Goal: Task Accomplishment & Management: Manage account settings

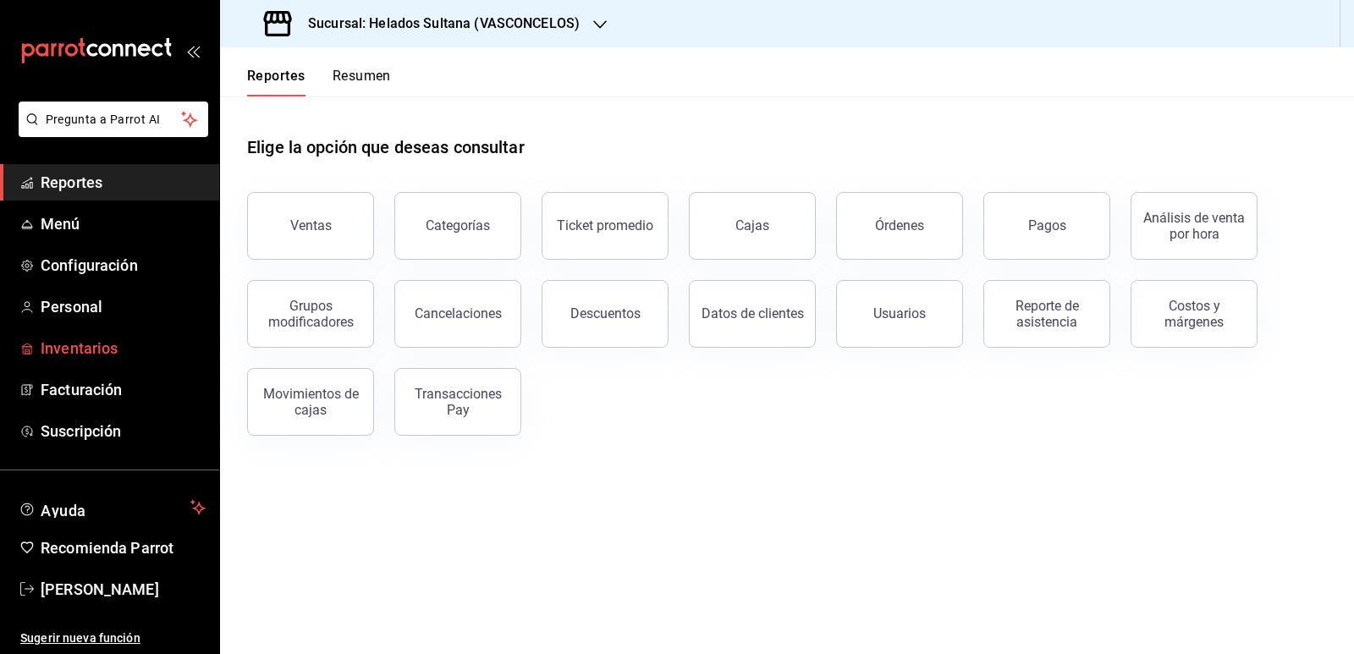
click at [73, 350] on span "Inventarios" at bounding box center [123, 348] width 165 height 23
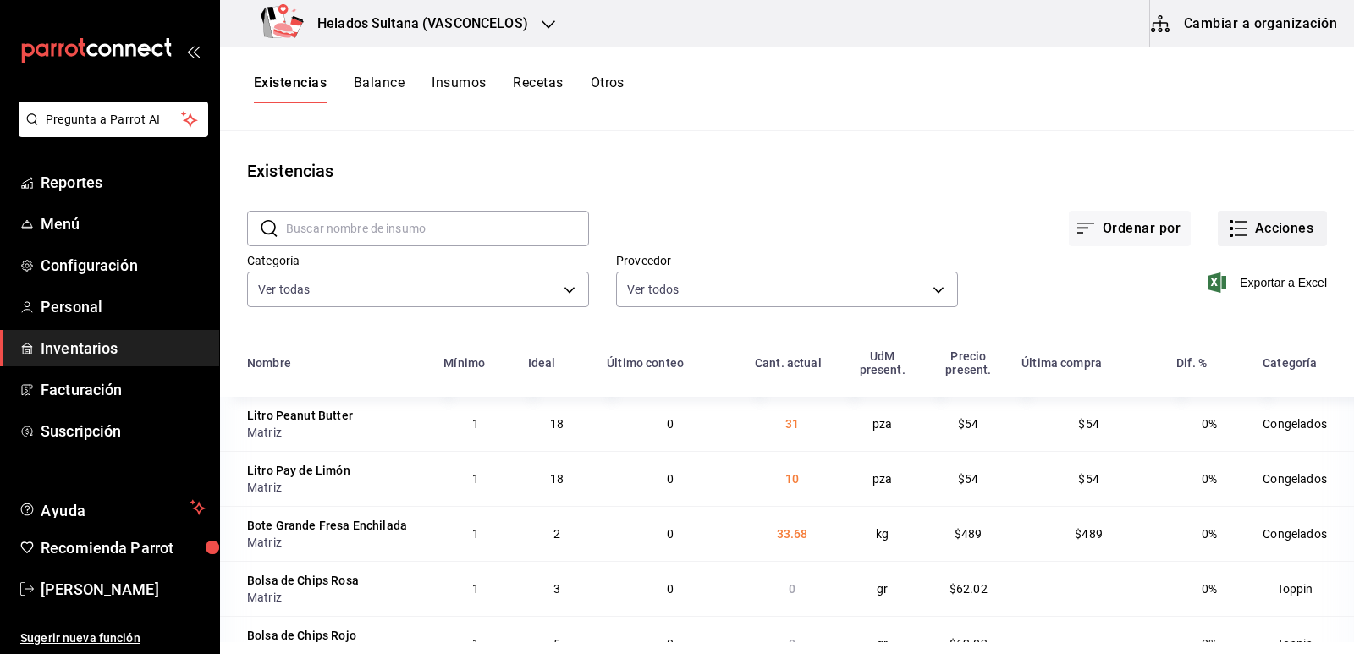
click at [1218, 223] on button "Acciones" at bounding box center [1272, 229] width 109 height 36
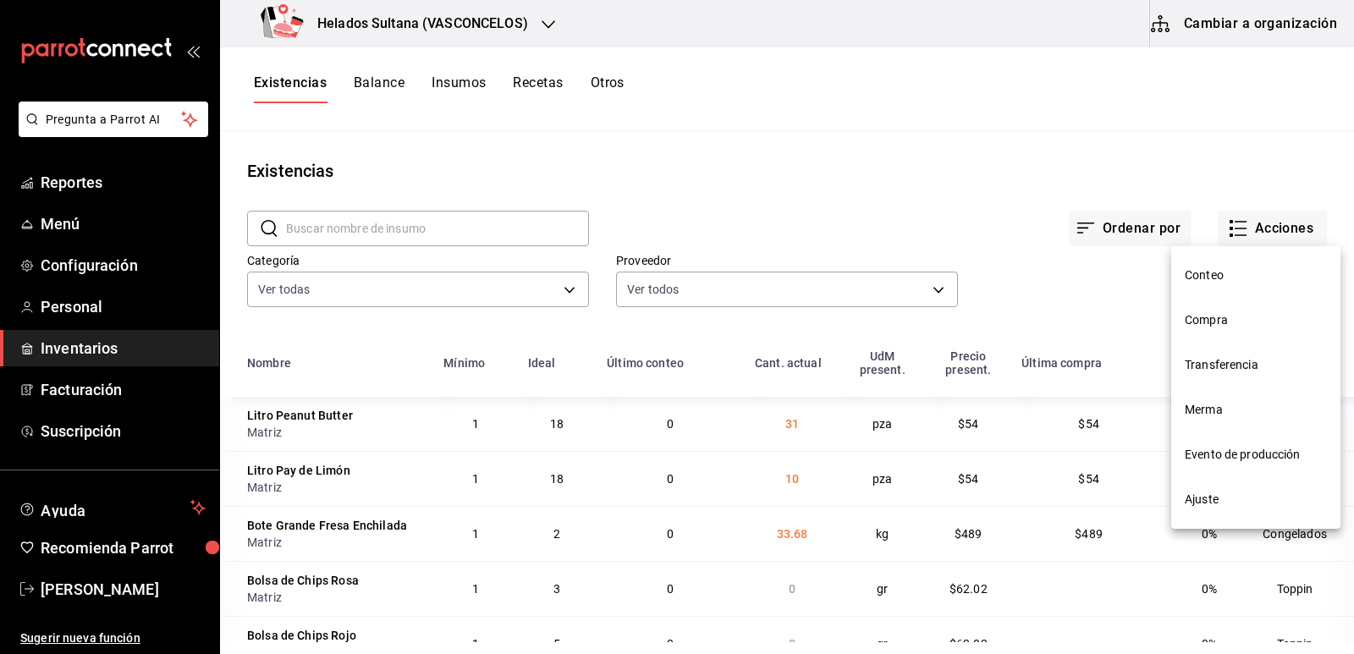
click at [1195, 491] on span "Ajuste" at bounding box center [1256, 500] width 142 height 18
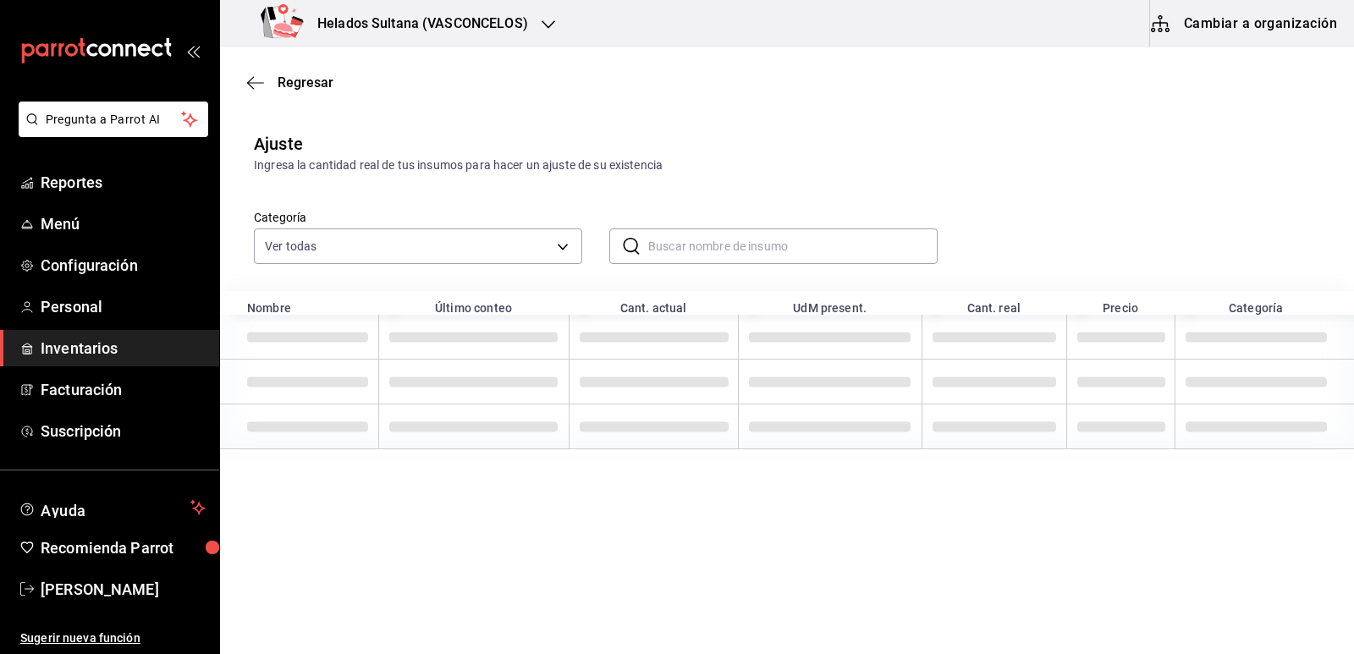
click at [728, 249] on input "text" at bounding box center [793, 246] width 290 height 34
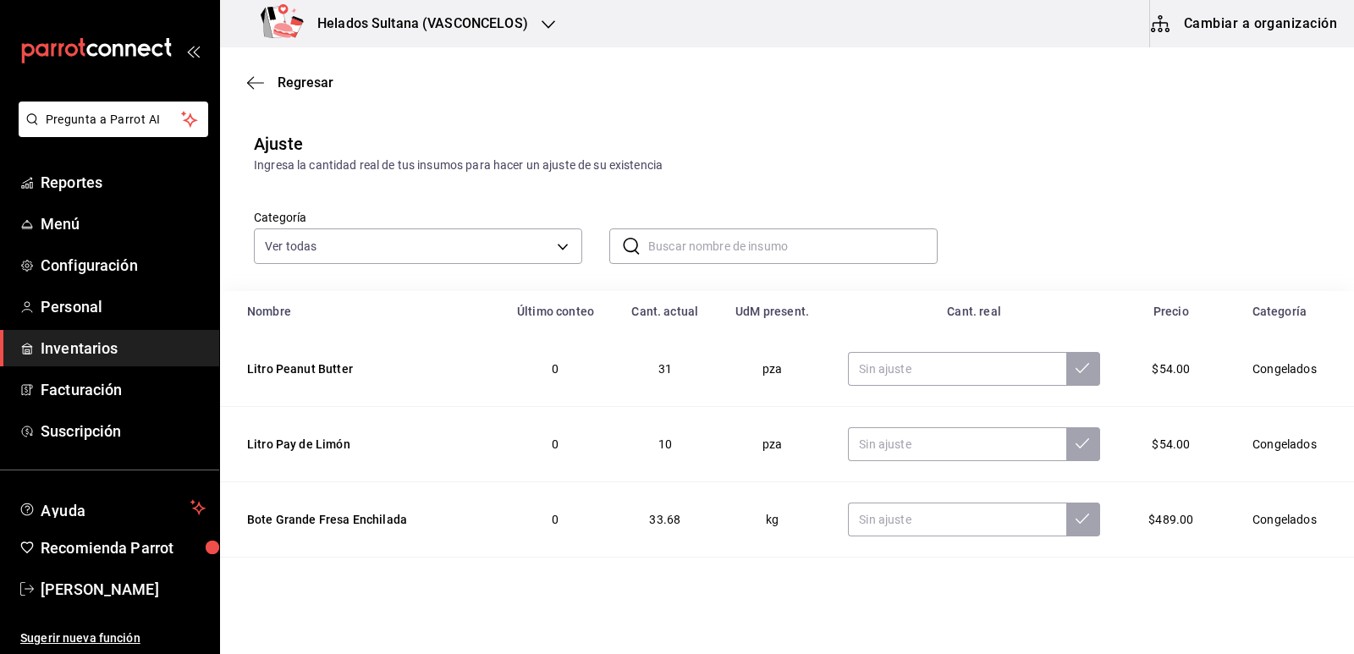
click at [728, 249] on input "text" at bounding box center [793, 246] width 290 height 34
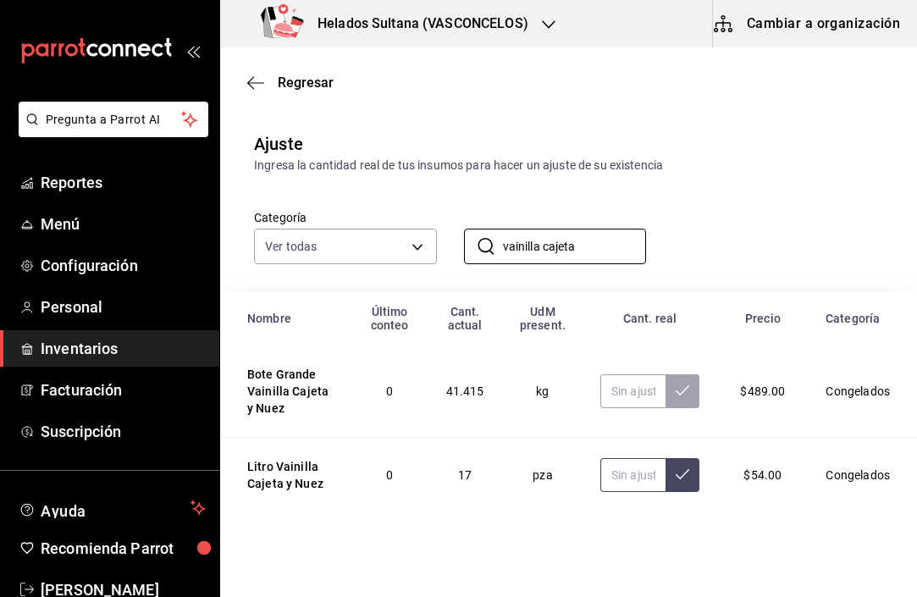
type input "vainilla cajeta"
click at [632, 477] on input "text" at bounding box center [633, 475] width 66 height 34
type input "77.00"
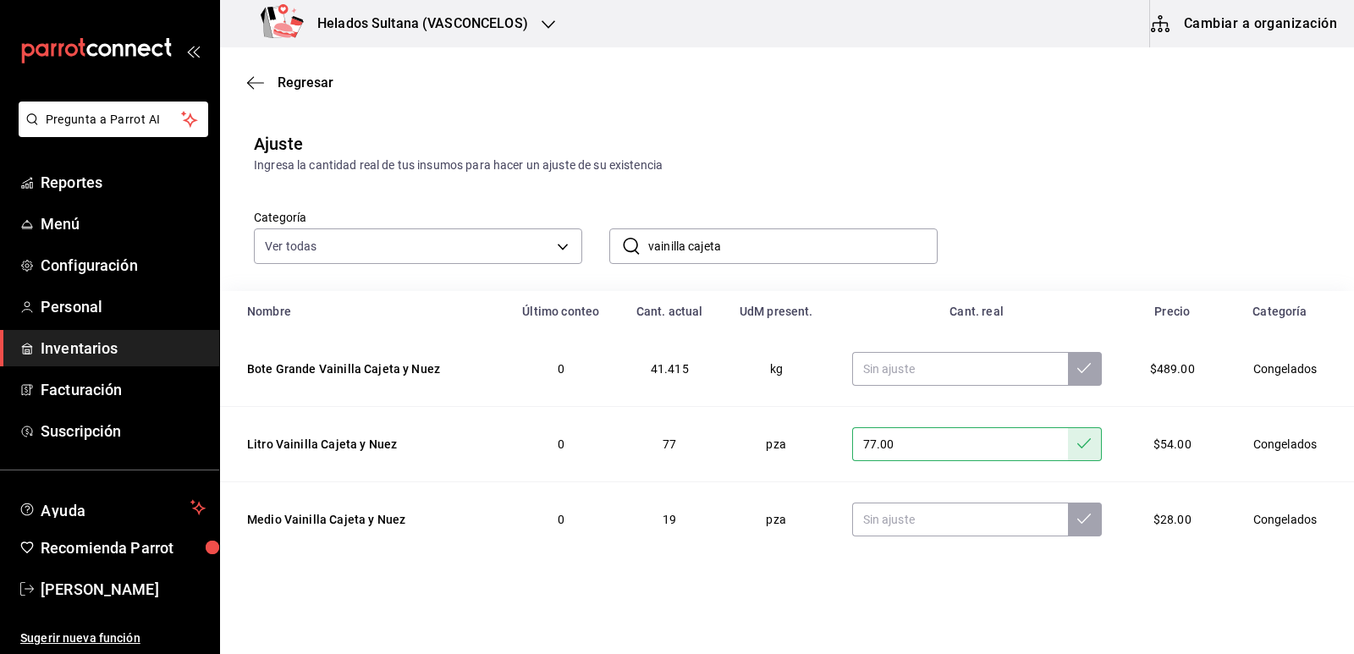
scroll to position [6, 0]
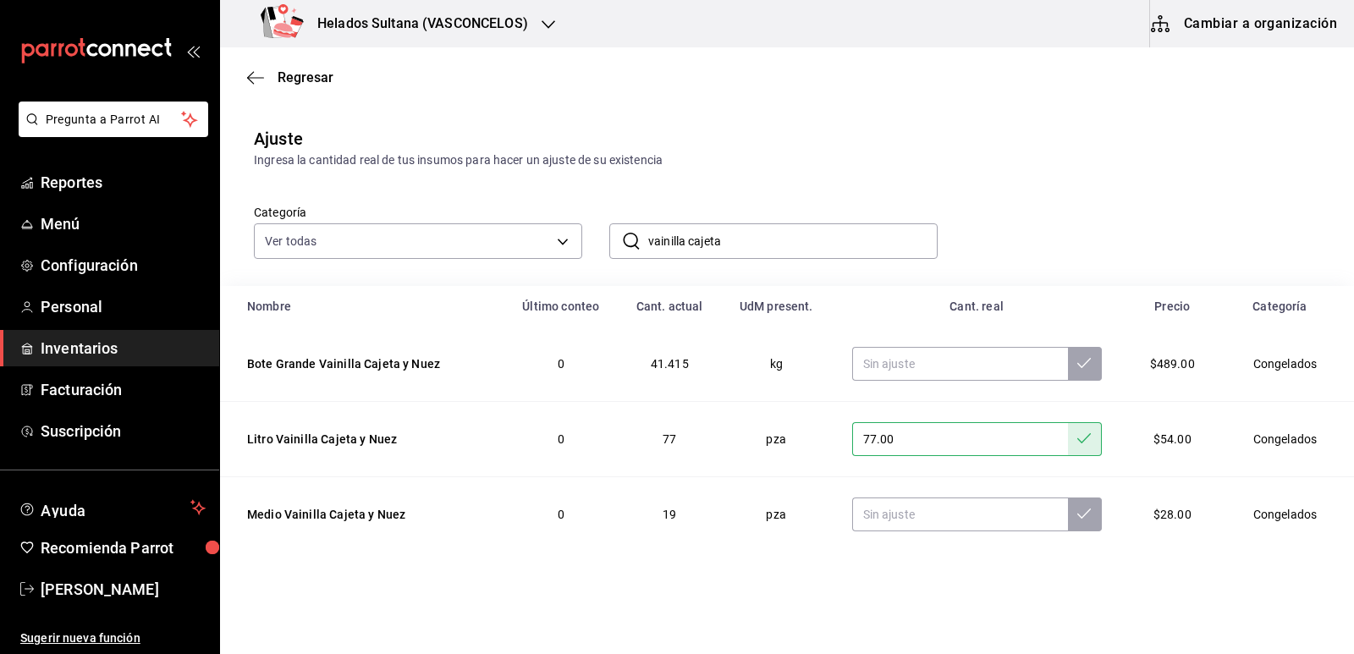
drag, startPoint x: 758, startPoint y: 248, endPoint x: 685, endPoint y: 237, distance: 73.6
click at [685, 237] on input "vainilla cajeta" at bounding box center [793, 241] width 290 height 34
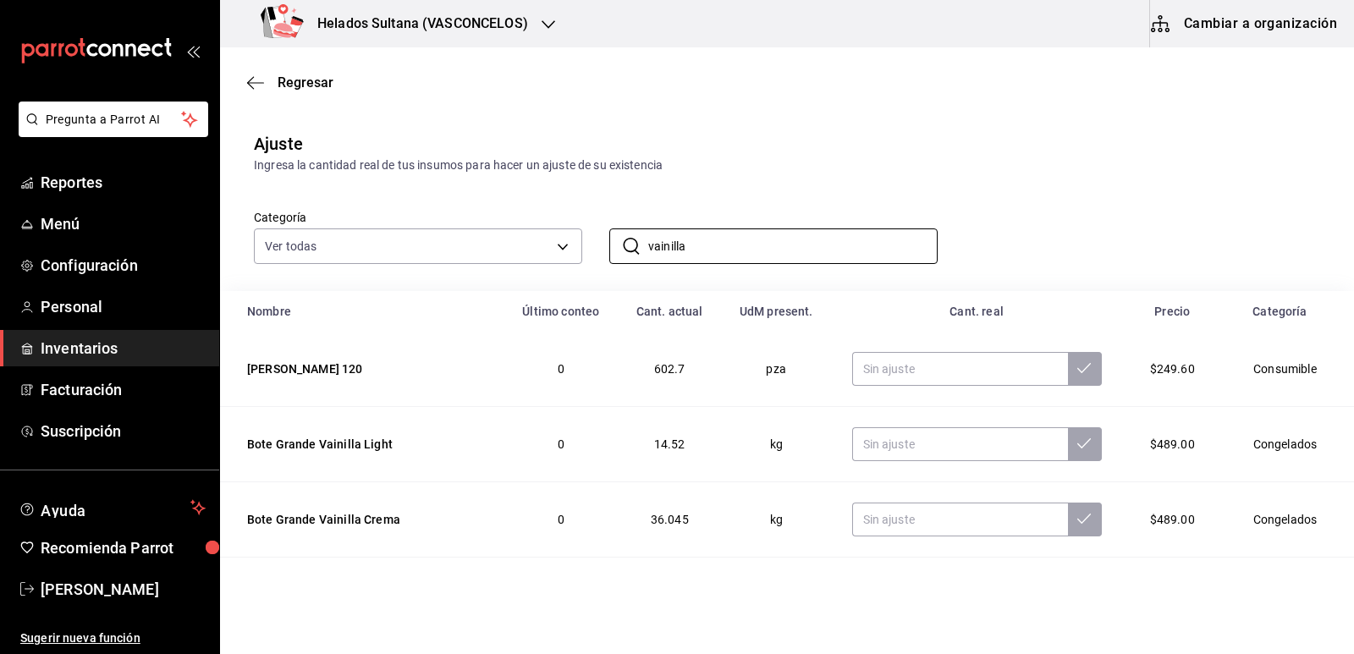
scroll to position [169, 0]
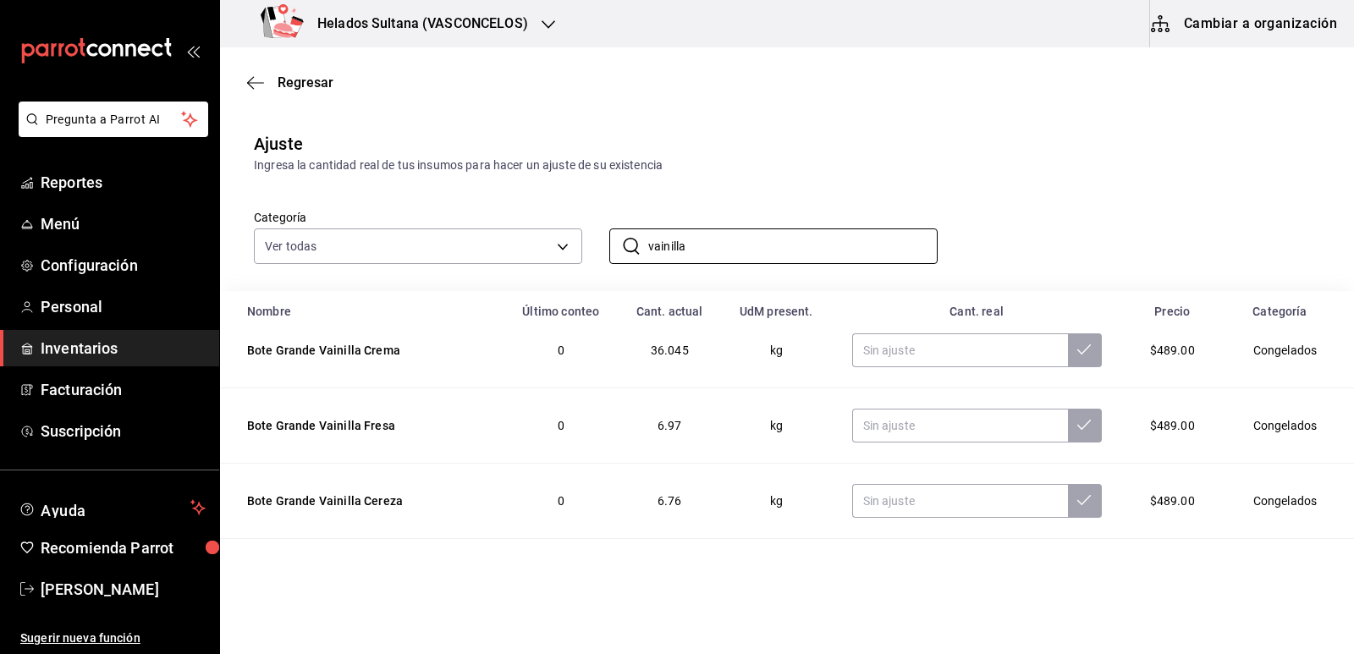
type input "vainilla"
click at [1119, 162] on div "Ingresa la cantidad real de tus insumos para hacer un ajuste de su existencia" at bounding box center [787, 166] width 1067 height 18
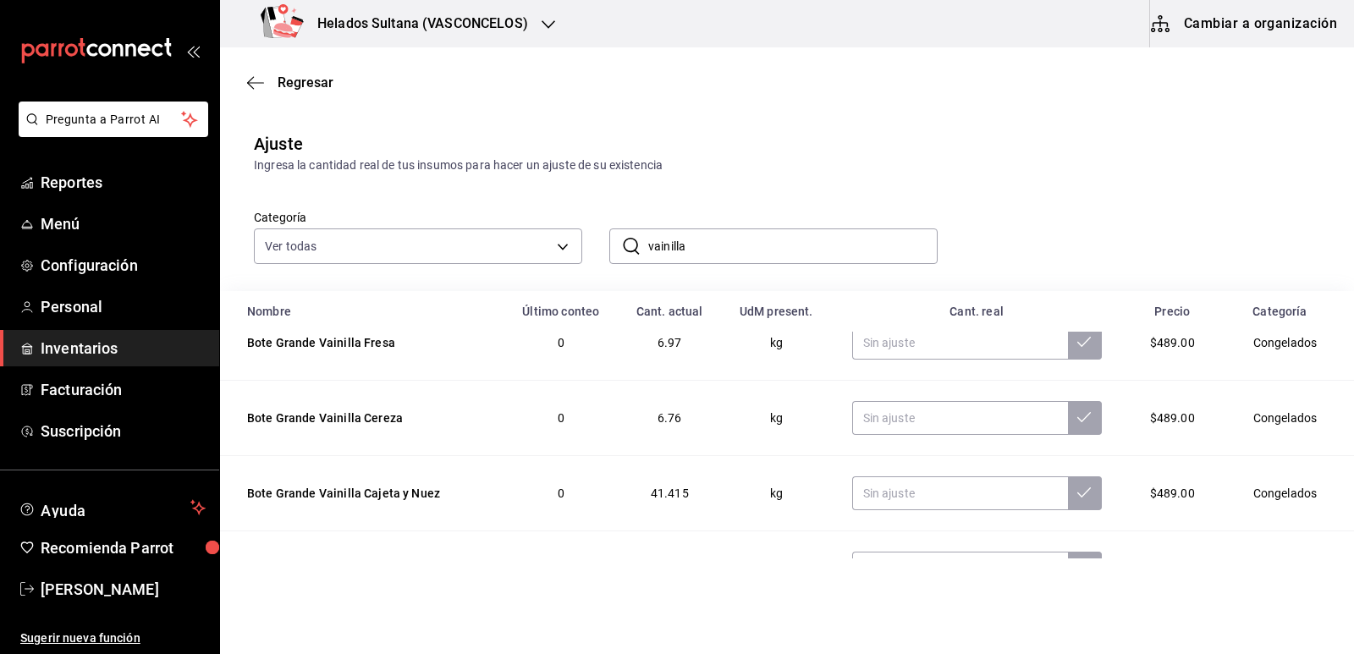
scroll to position [254, 0]
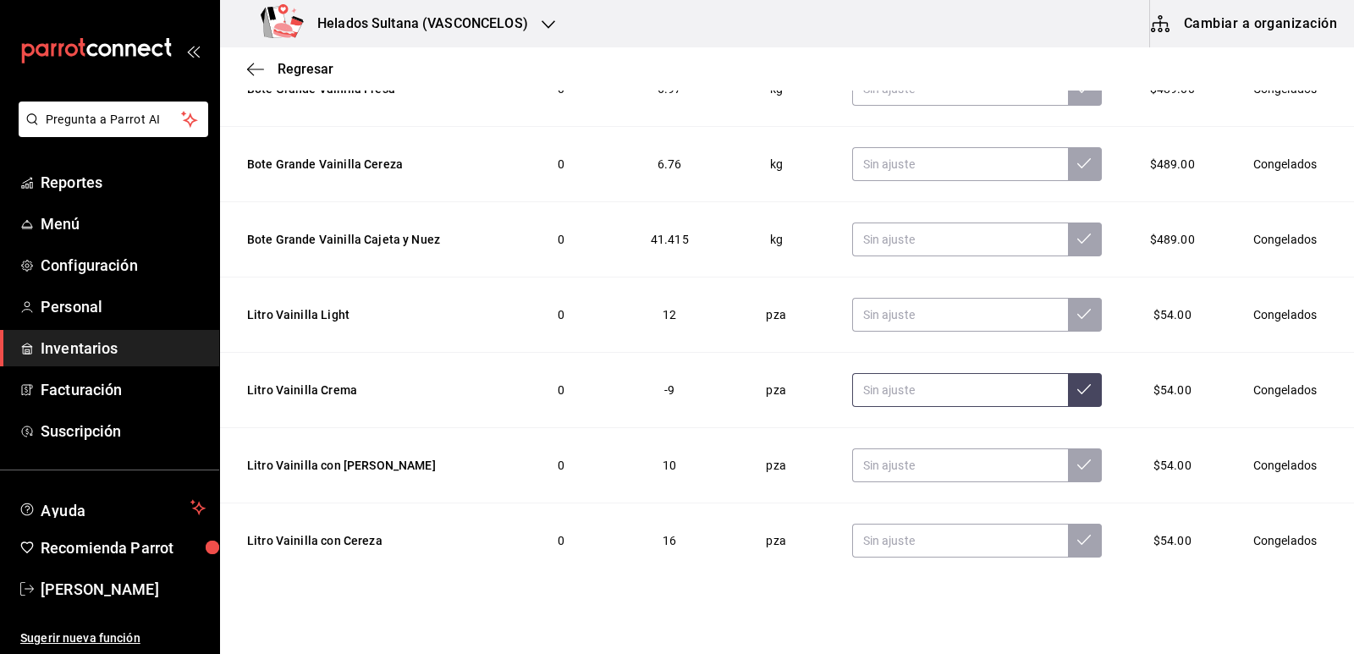
click at [907, 396] on input "text" at bounding box center [960, 390] width 216 height 34
type input "27.00"
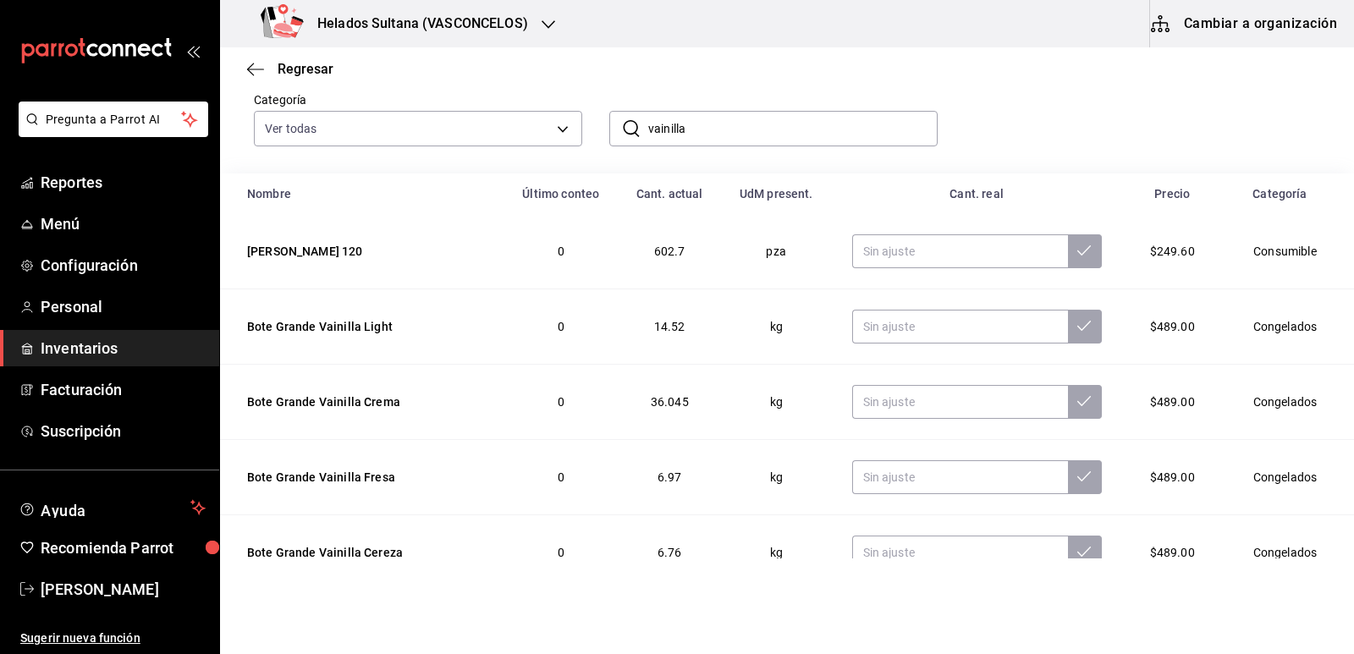
scroll to position [0, 0]
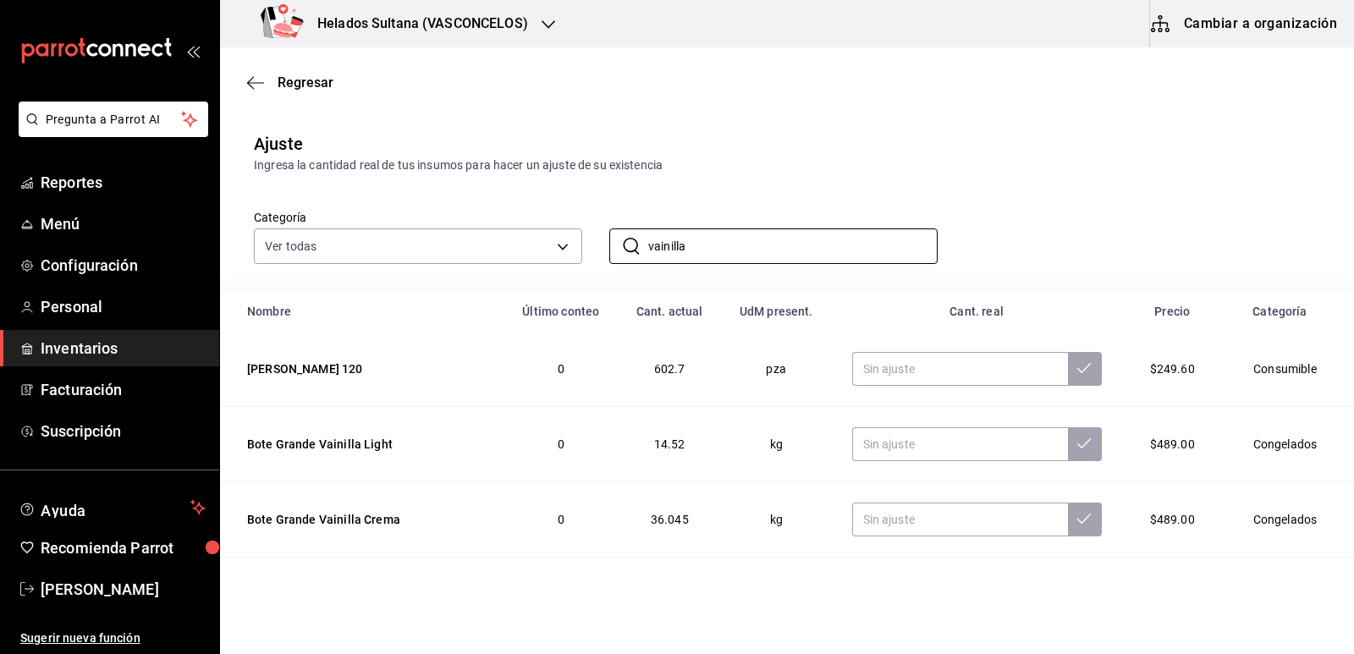
drag, startPoint x: 636, startPoint y: 233, endPoint x: 591, endPoint y: 230, distance: 44.9
click at [593, 231] on div "​ vainilla ​" at bounding box center [760, 232] width 356 height 63
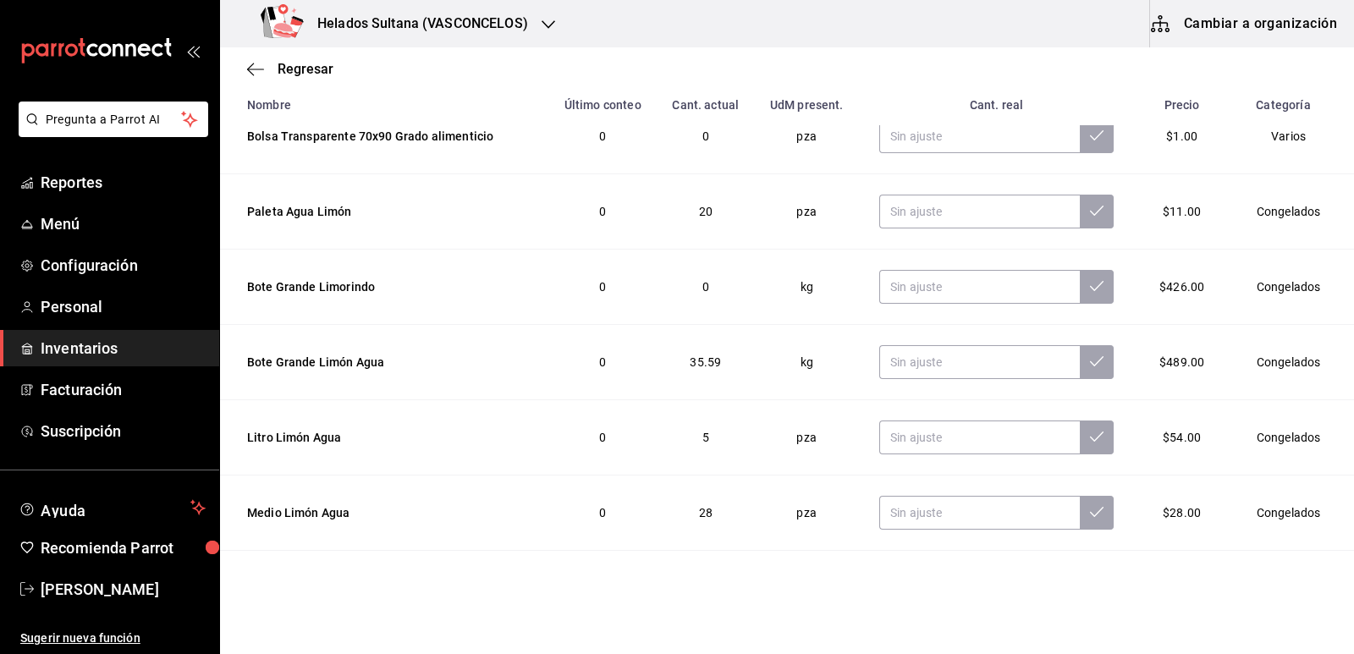
scroll to position [254, 0]
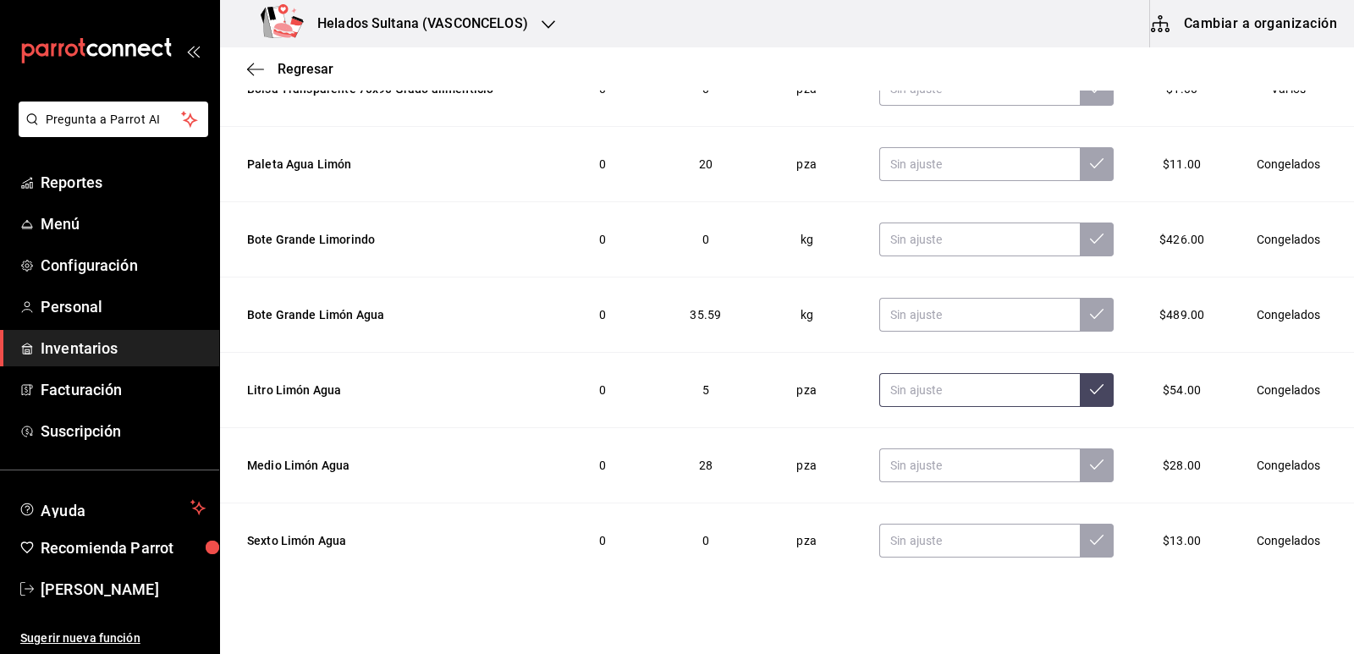
type input "limón"
click at [929, 398] on input "text" at bounding box center [980, 390] width 201 height 34
type input "65.00"
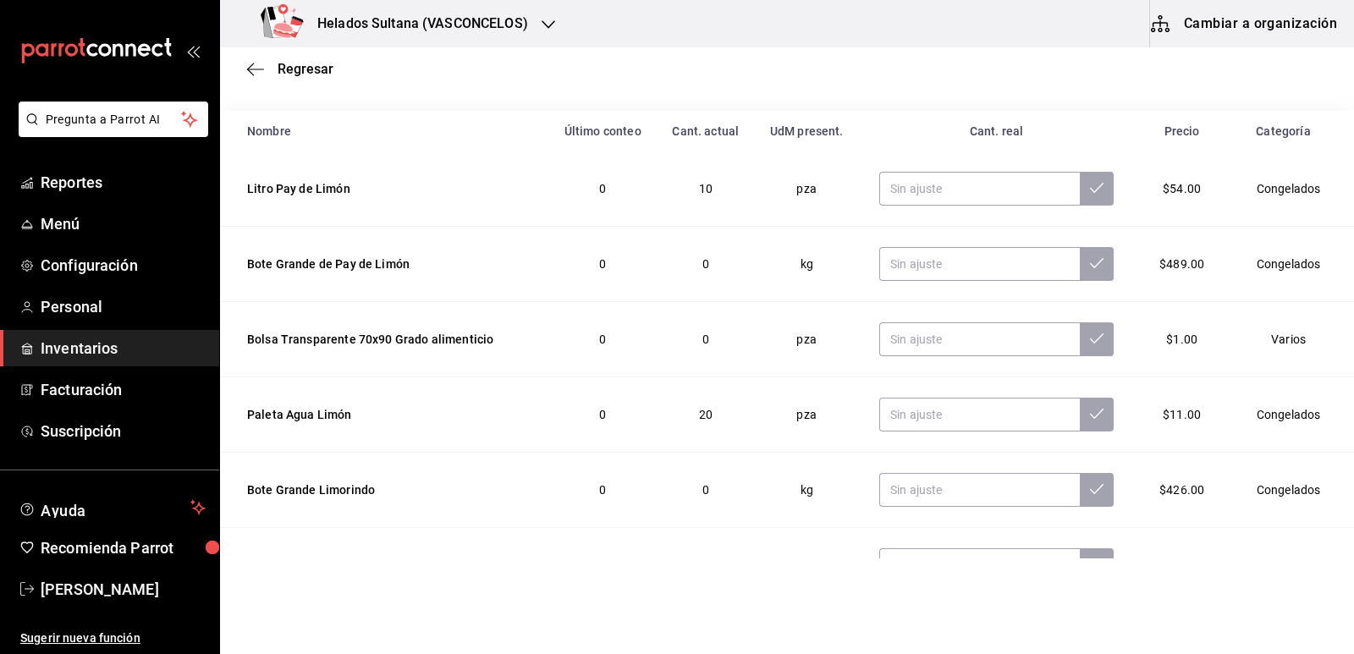
scroll to position [0, 0]
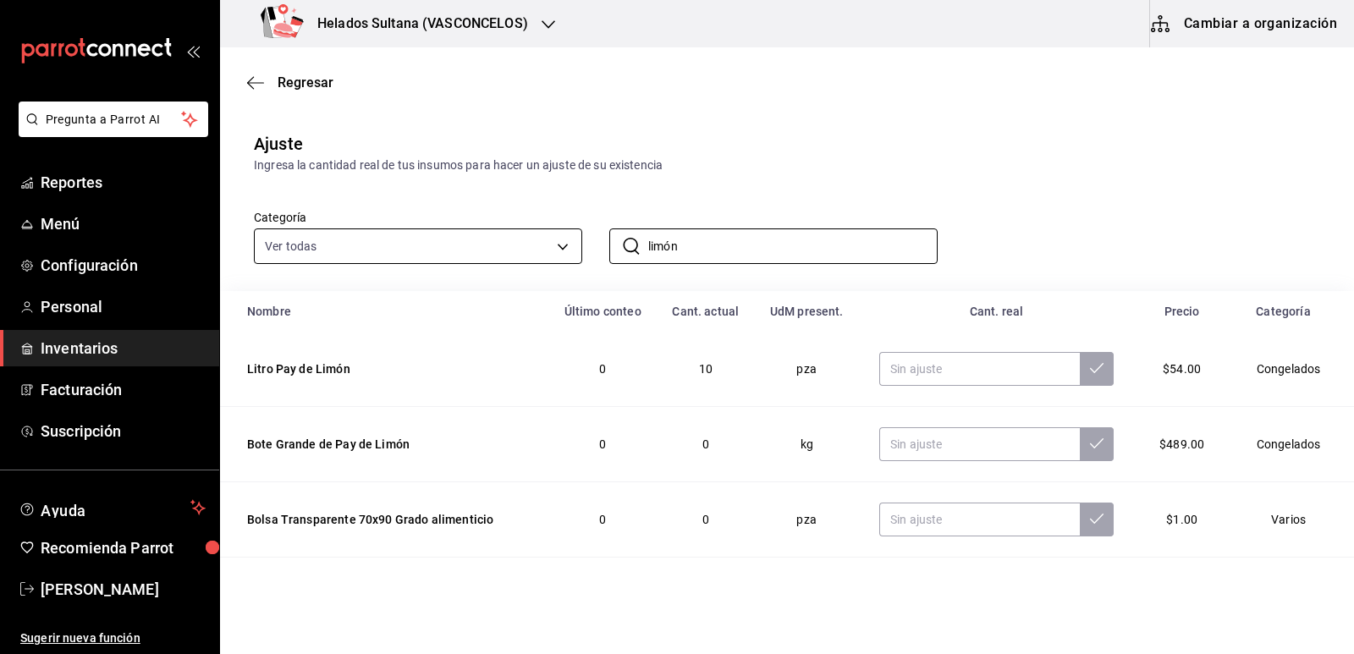
drag, startPoint x: 670, startPoint y: 251, endPoint x: 564, endPoint y: 240, distance: 107.2
click at [564, 240] on div "Categoría Ver todas 9d7c0833-9408-45a5-a882-93b31da9ea45,47676bda-ffc7-450b-a11…" at bounding box center [760, 219] width 1067 height 90
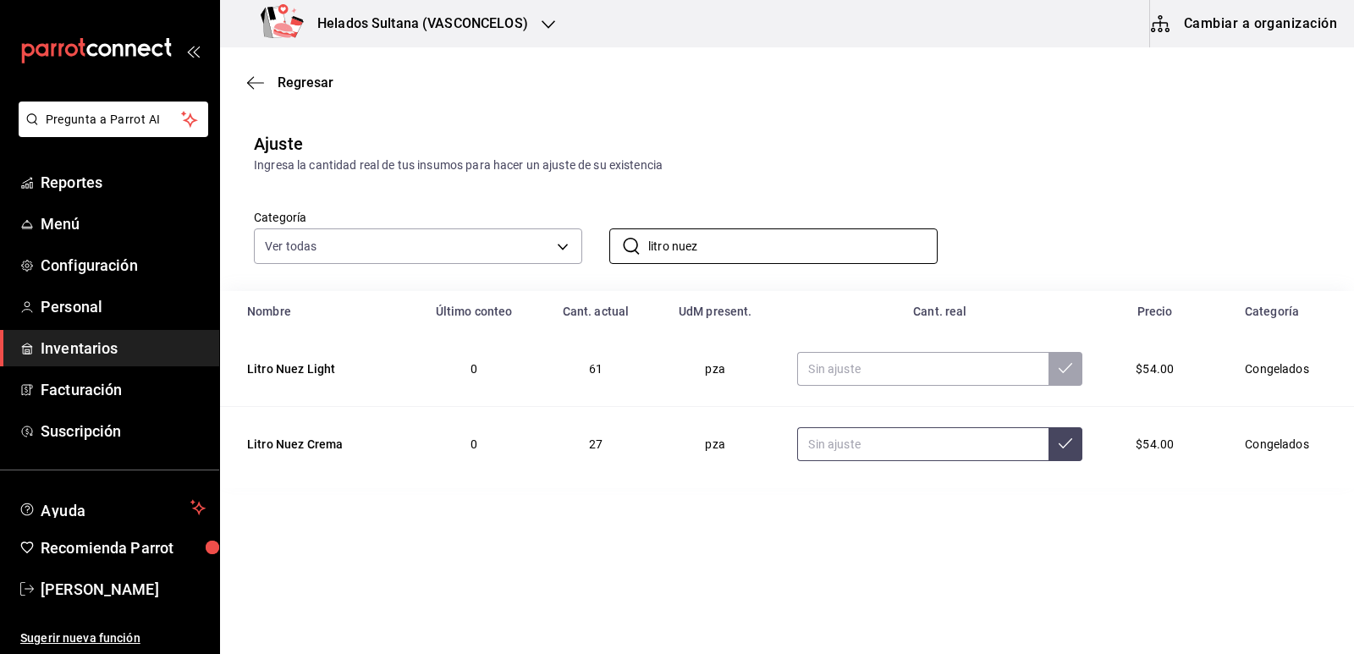
type input "litro nuez"
click at [895, 448] on input "text" at bounding box center [922, 444] width 251 height 34
type input "51.00"
drag, startPoint x: 733, startPoint y: 245, endPoint x: 670, endPoint y: 245, distance: 62.6
click at [670, 245] on input "litro nuez" at bounding box center [793, 246] width 290 height 34
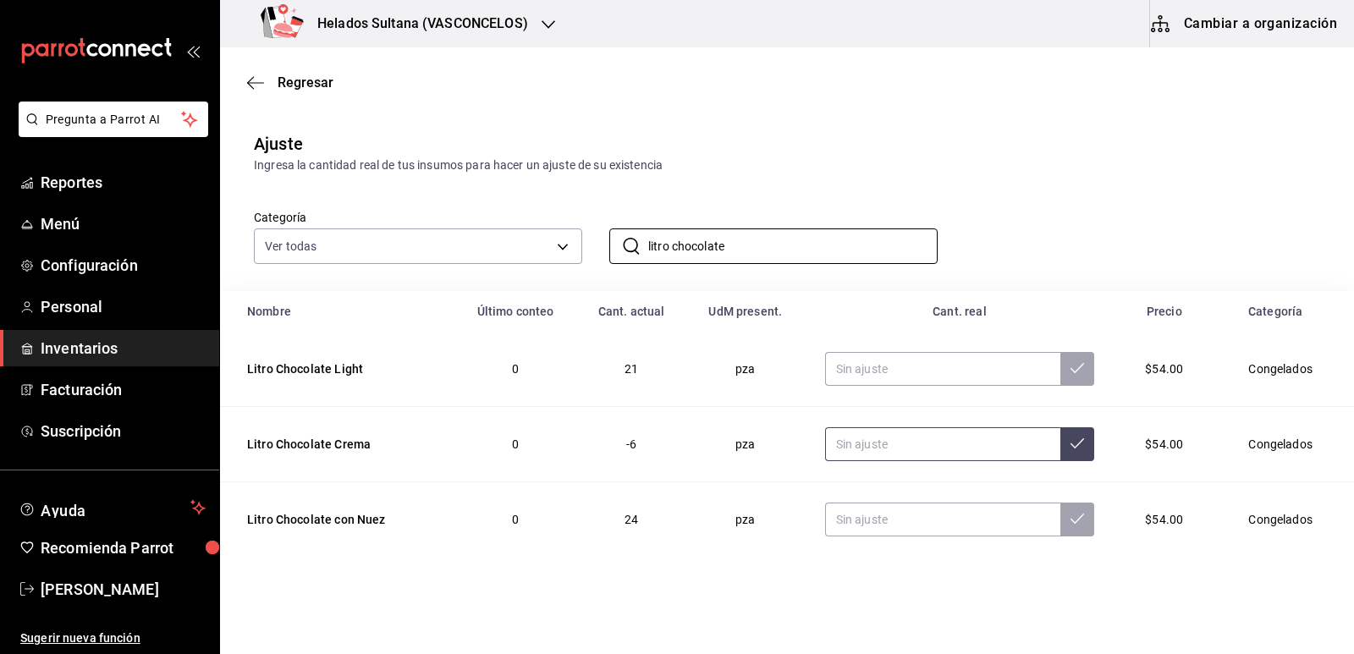
type input "litro chocolate"
click at [1002, 457] on input "text" at bounding box center [943, 444] width 236 height 34
type input "6.00"
drag, startPoint x: 775, startPoint y: 249, endPoint x: 669, endPoint y: 251, distance: 106.7
click at [669, 251] on input "litro chocolate" at bounding box center [793, 246] width 290 height 34
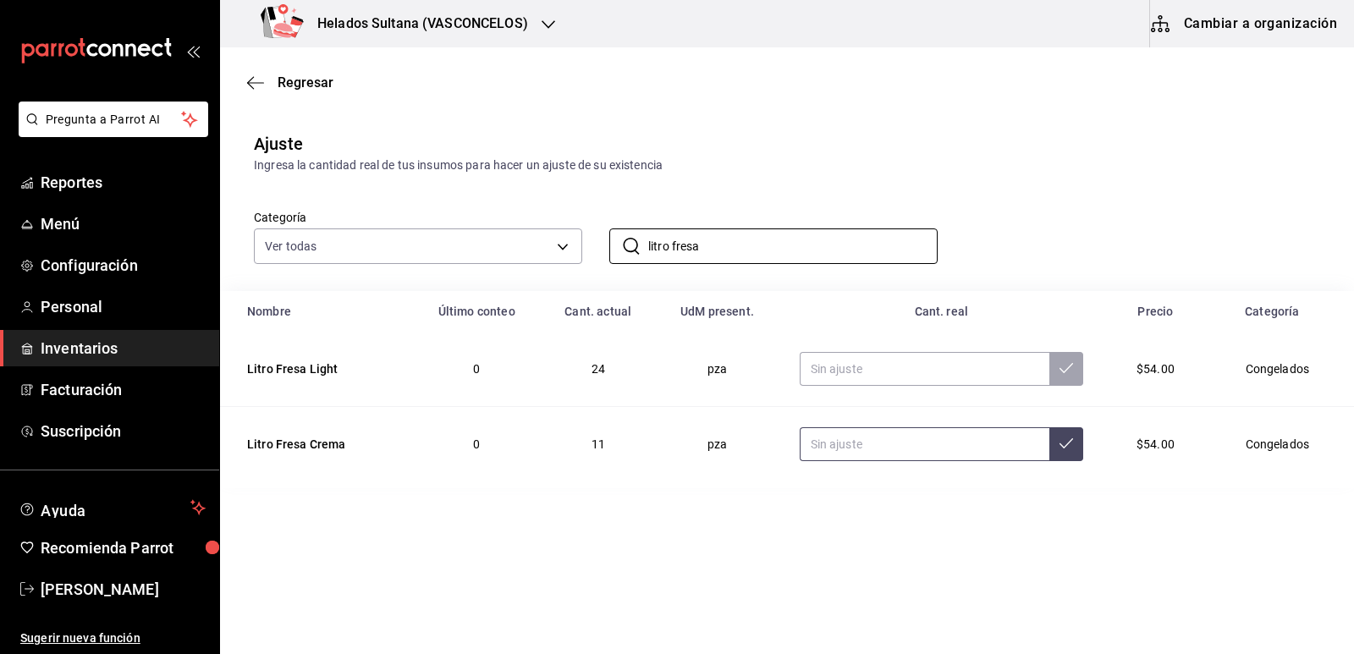
type input "litro fresa"
click at [853, 448] on input "text" at bounding box center [925, 444] width 251 height 34
type input "47.00"
click at [725, 251] on input "litro fresa" at bounding box center [793, 246] width 290 height 34
type input "litro napo"
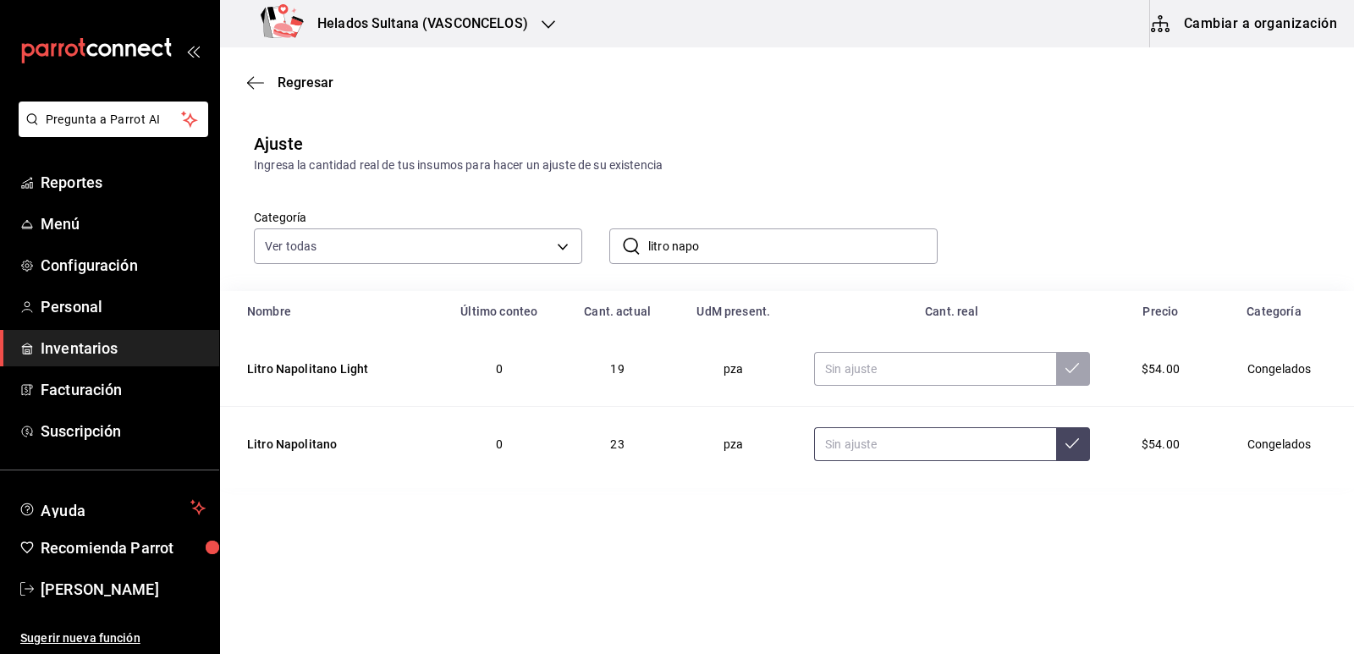
click at [943, 451] on input "text" at bounding box center [935, 444] width 242 height 34
type input "47.00"
click at [752, 253] on input "litro napo" at bounding box center [793, 246] width 290 height 34
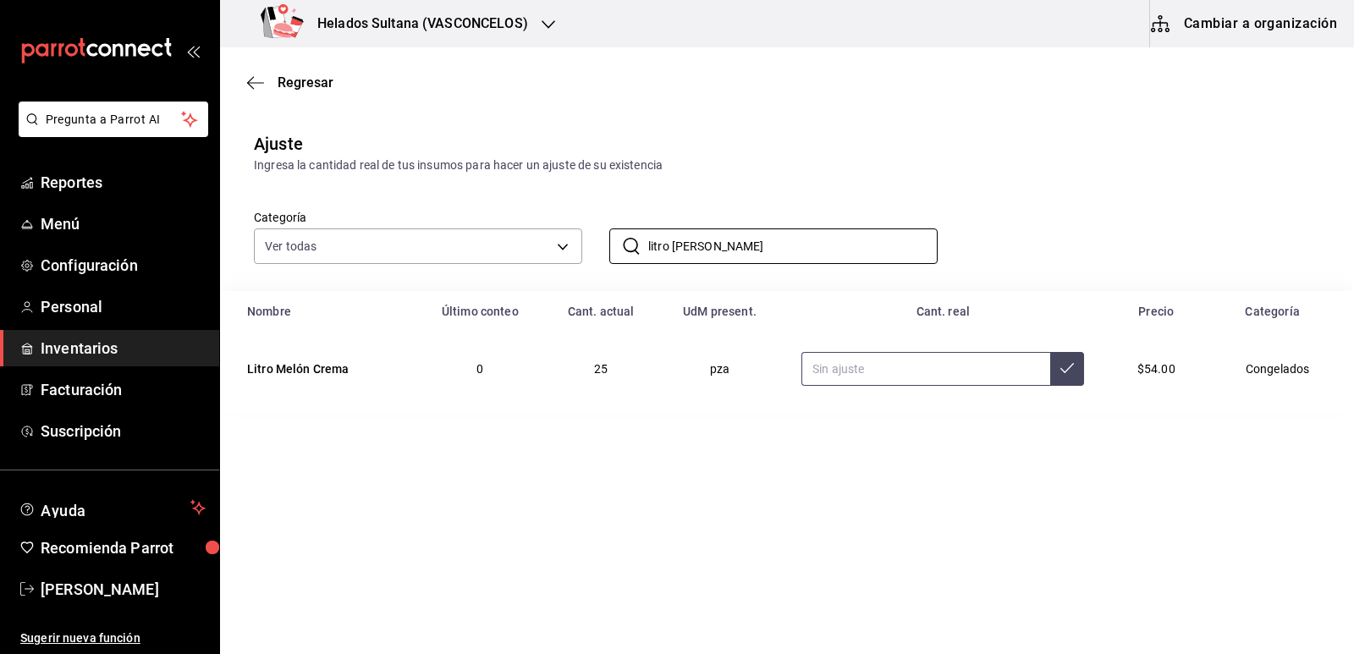
type input "litro [PERSON_NAME]"
click at [861, 372] on input "text" at bounding box center [926, 369] width 249 height 34
type input "37.00"
click at [761, 245] on input "litro [PERSON_NAME]" at bounding box center [793, 246] width 290 height 34
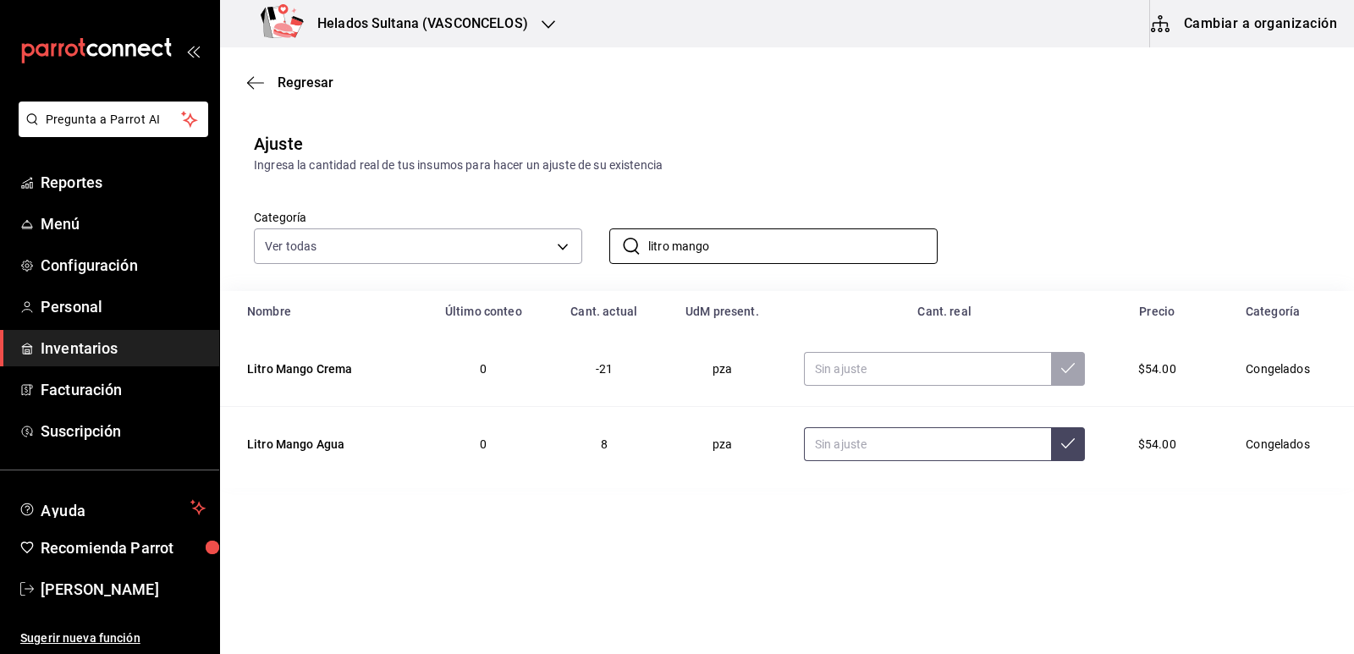
type input "litro mango"
click at [941, 440] on input "text" at bounding box center [928, 444] width 248 height 34
type input "38.00"
click at [935, 375] on input "text" at bounding box center [928, 369] width 248 height 34
type input "3.00"
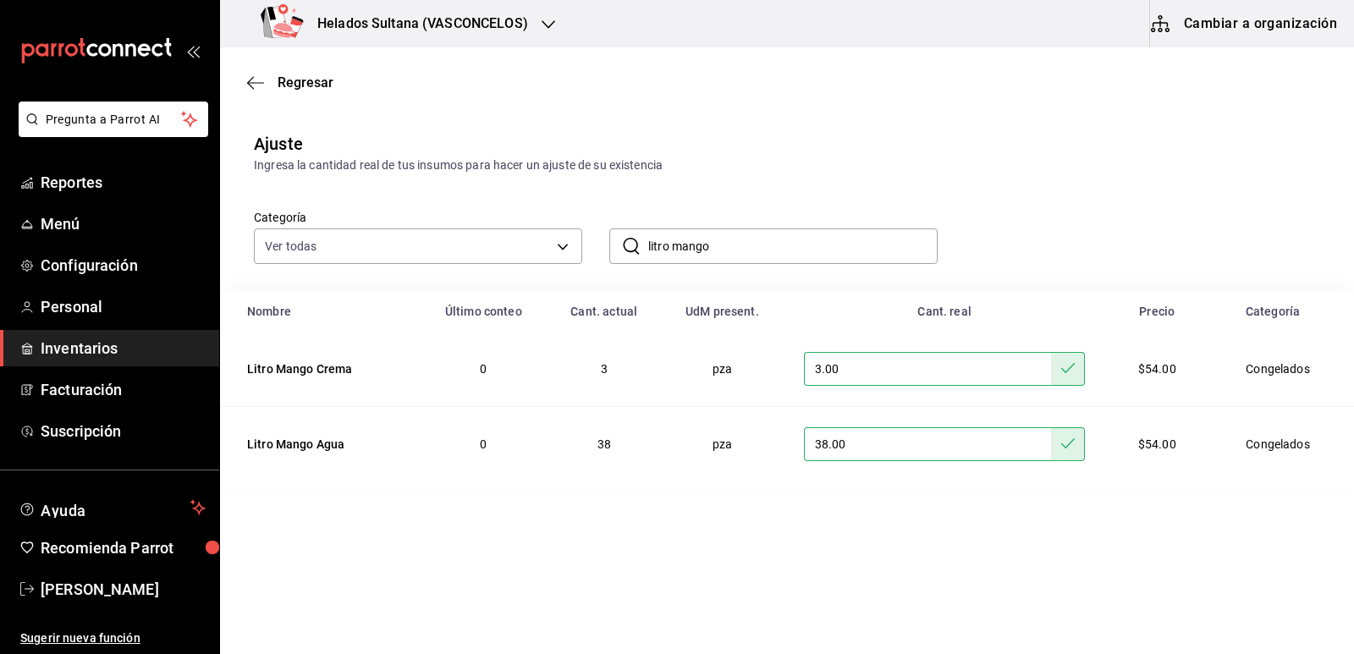
click at [760, 254] on input "litro mango" at bounding box center [793, 246] width 290 height 34
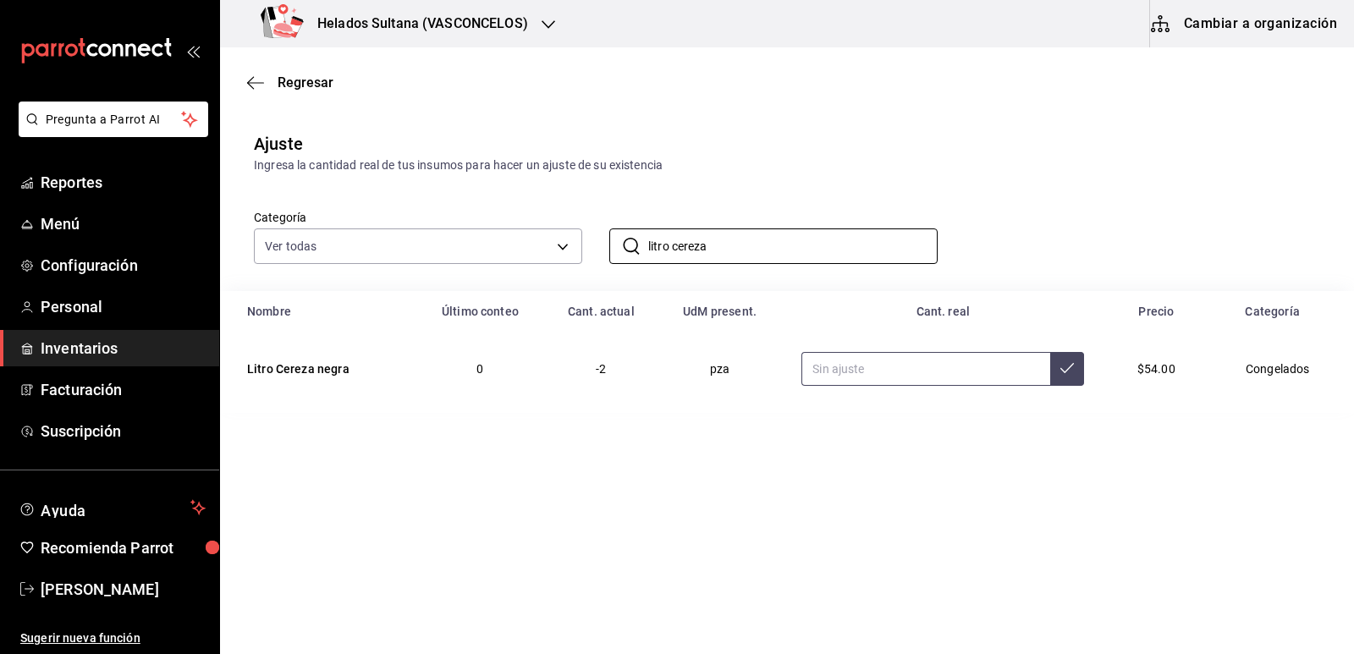
type input "litro cereza"
click at [884, 357] on input "text" at bounding box center [926, 369] width 249 height 34
type input "16.00"
click at [847, 240] on input "litro cereza" at bounding box center [793, 246] width 290 height 34
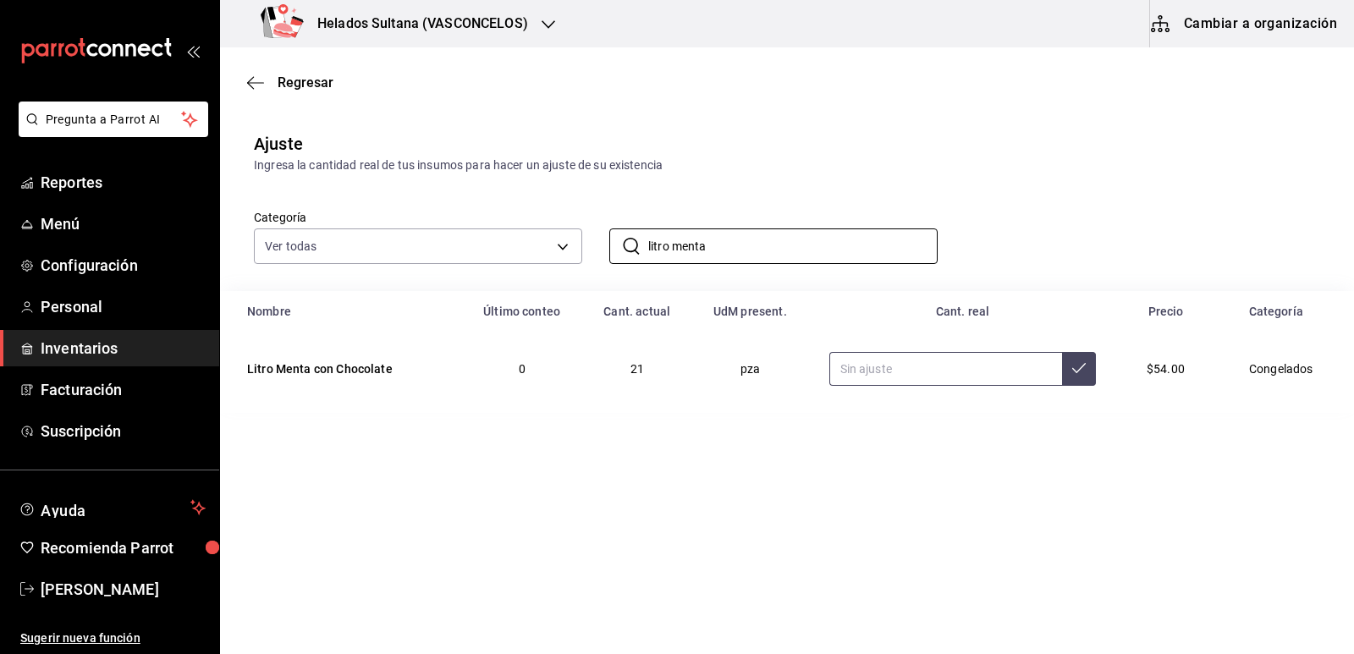
type input "litro menta"
click at [966, 369] on input "text" at bounding box center [947, 369] width 234 height 34
type input "37.00"
click at [805, 251] on input "litro menta" at bounding box center [793, 246] width 290 height 34
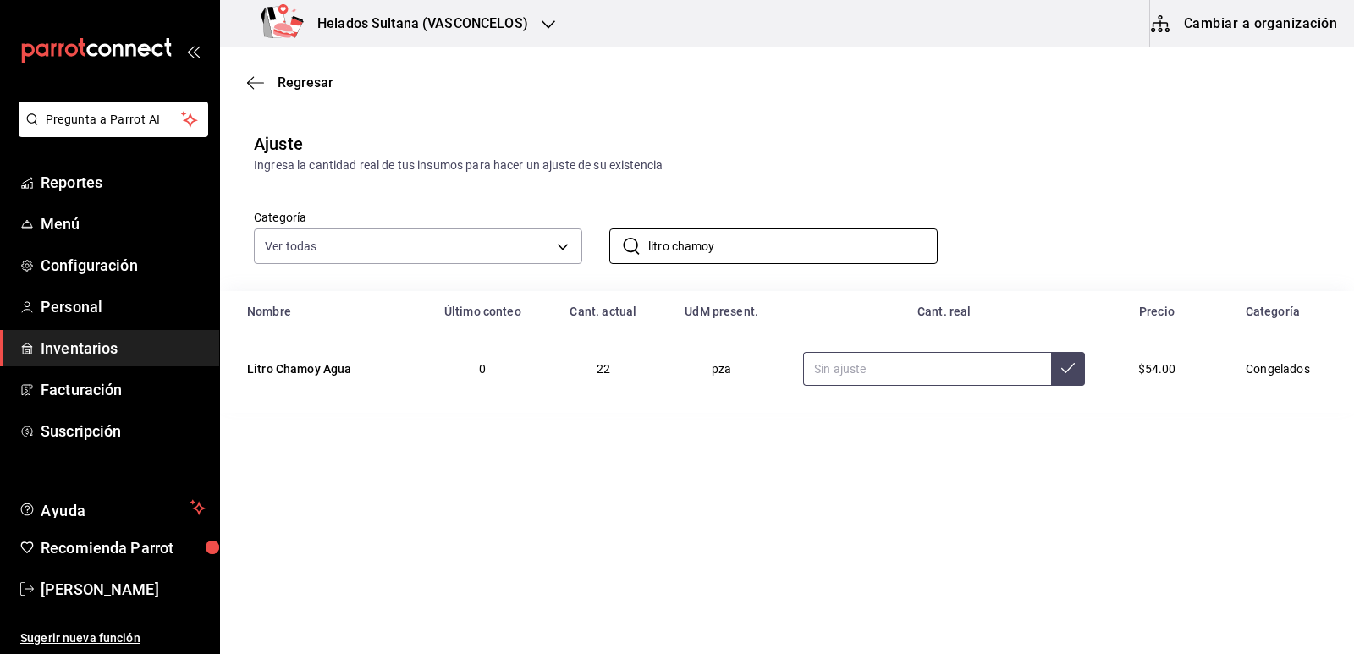
type input "litro chamoy"
click at [911, 367] on input "text" at bounding box center [927, 369] width 248 height 34
type input "40.00"
click at [807, 253] on input "litro chamoy" at bounding box center [793, 246] width 290 height 34
type input "litro coco"
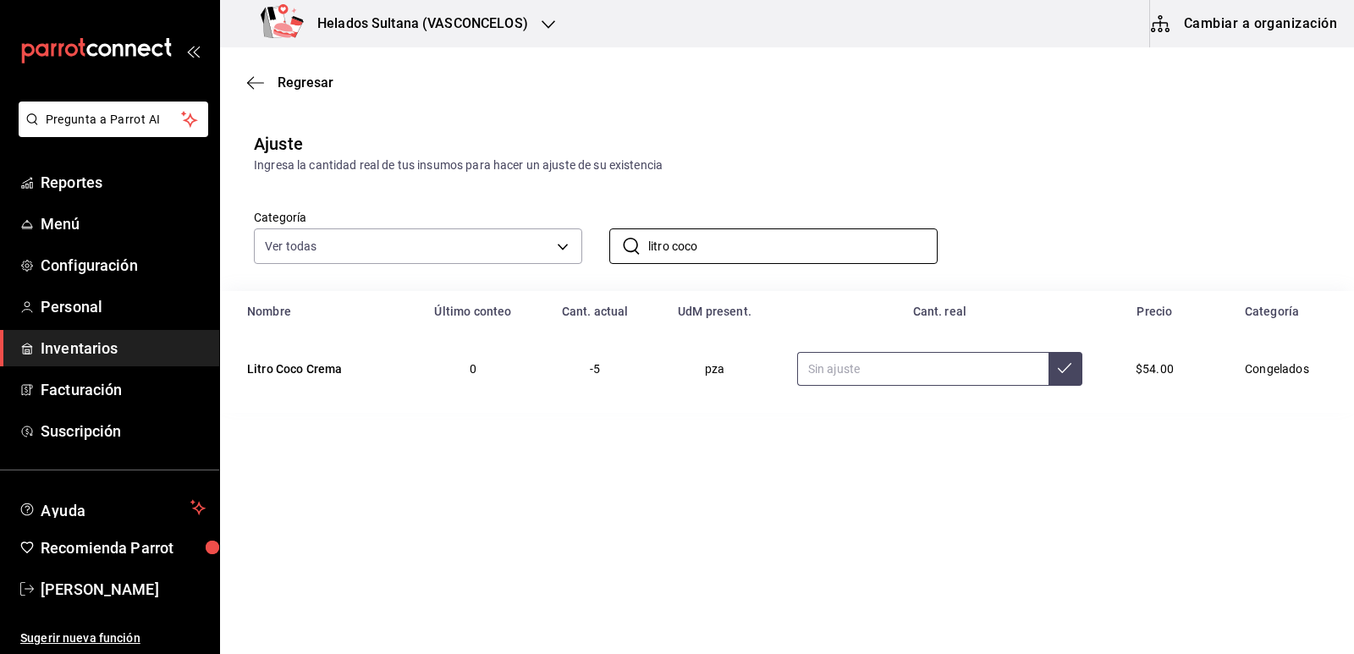
click at [878, 369] on input "text" at bounding box center [922, 369] width 251 height 34
type input "1.00"
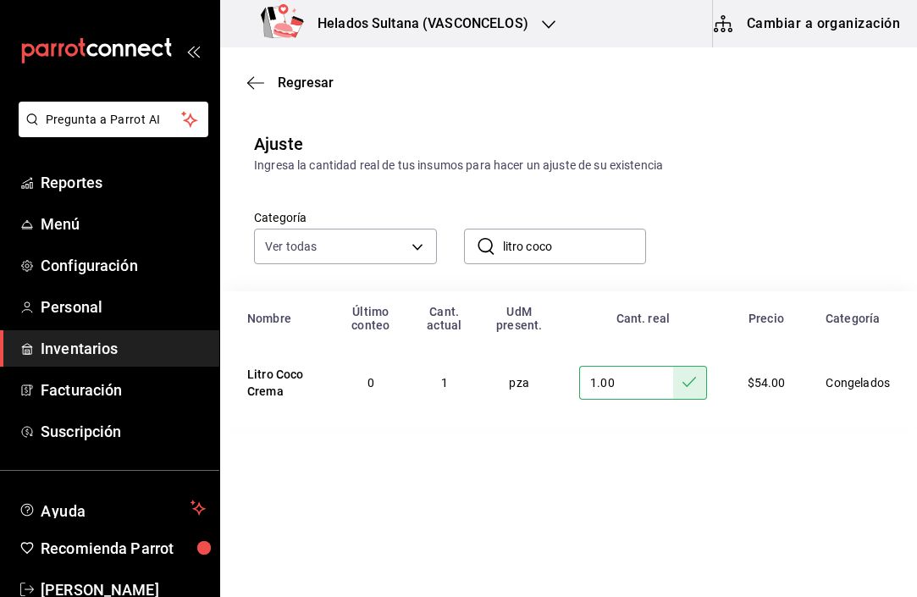
drag, startPoint x: 571, startPoint y: 249, endPoint x: 475, endPoint y: 240, distance: 96.0
click at [475, 240] on div "​ litro coco ​" at bounding box center [555, 247] width 183 height 36
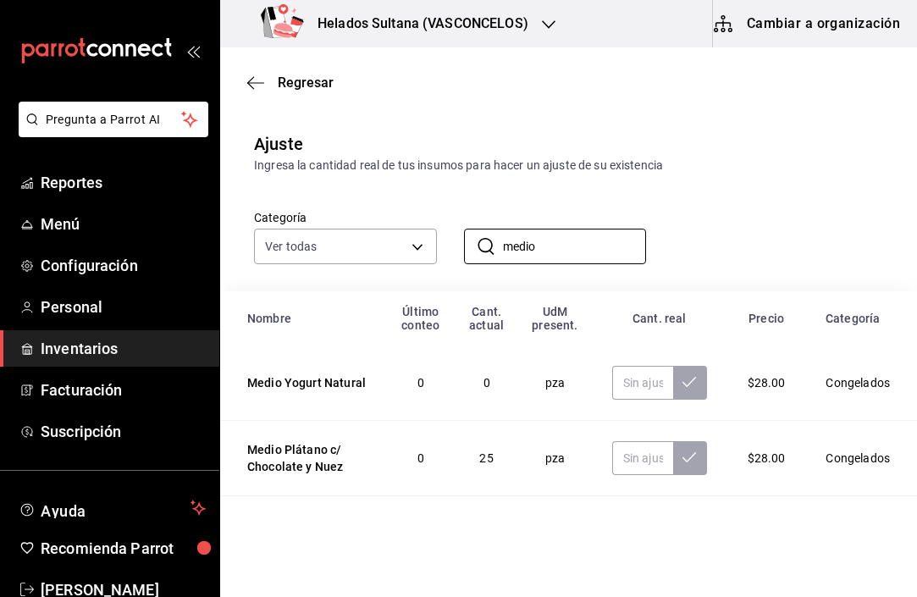
type input "medio"
click at [755, 180] on div "Categoría Ver todas 9d7c0833-9408-45a5-a882-93b31da9ea45,47676bda-ffc7-450b-a11…" at bounding box center [541, 219] width 629 height 90
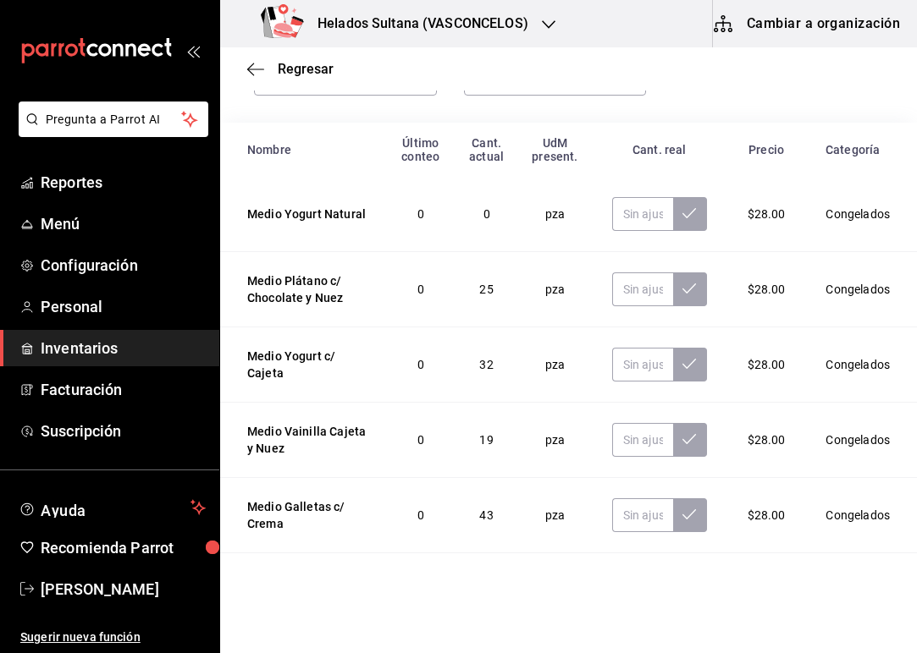
scroll to position [85, 0]
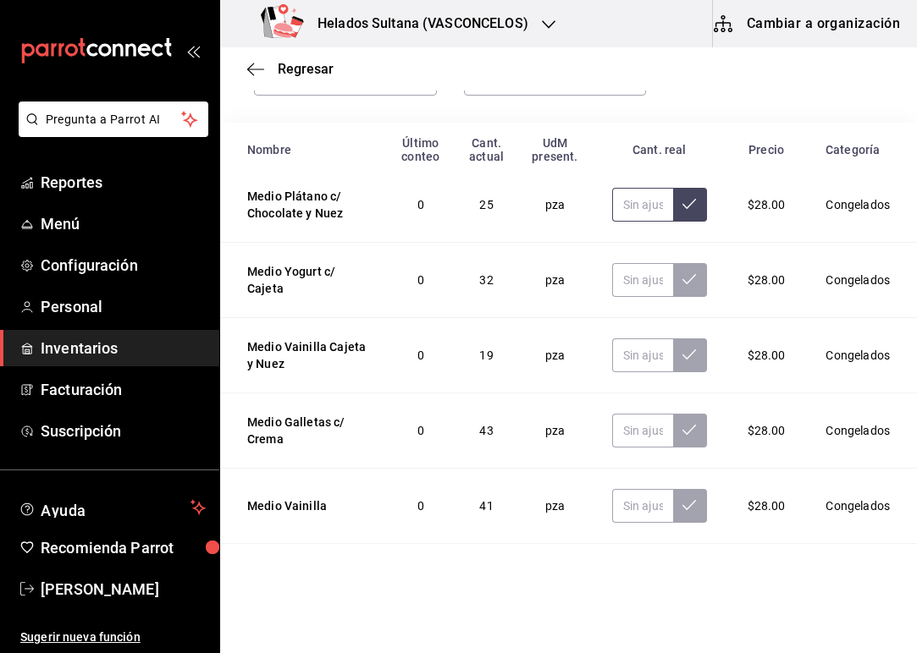
click at [633, 205] on input "text" at bounding box center [642, 205] width 61 height 34
type input "37.00"
click at [620, 280] on input "text" at bounding box center [642, 280] width 61 height 34
click at [624, 505] on input "text" at bounding box center [642, 506] width 61 height 34
type input "47.00"
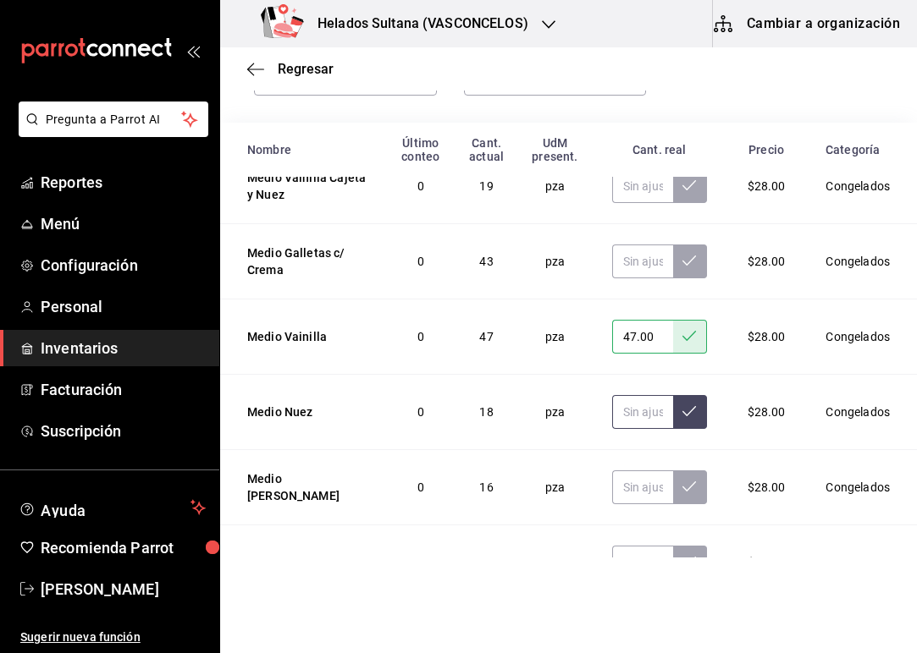
scroll to position [344, 0]
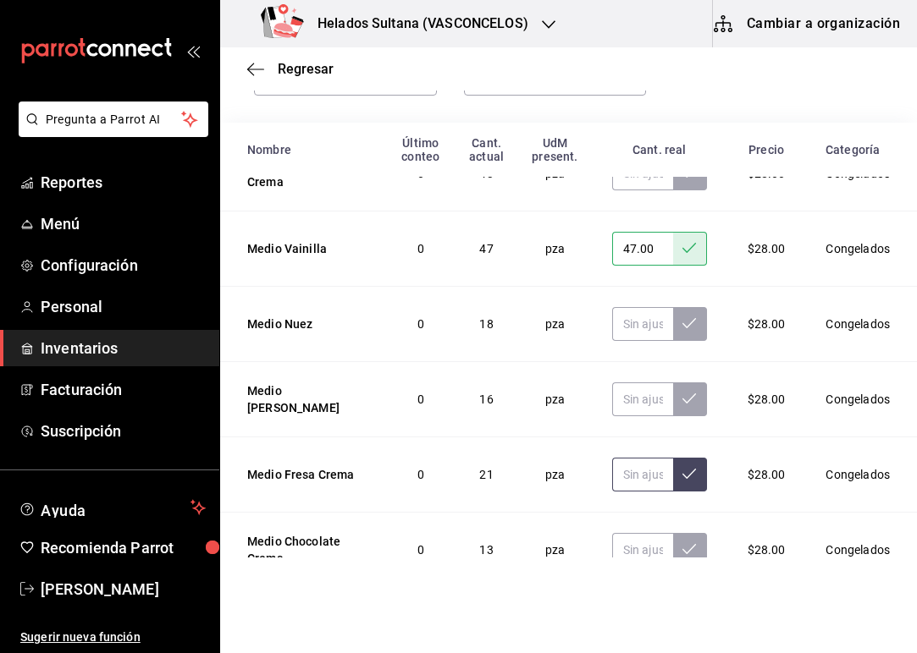
click at [615, 474] on input "text" at bounding box center [642, 475] width 61 height 34
type input "33.00"
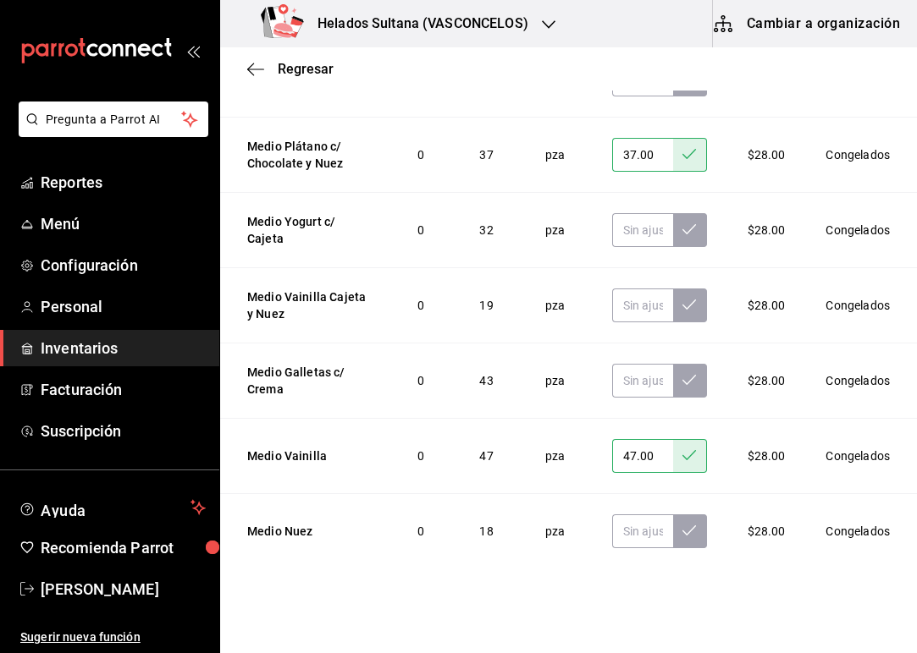
scroll to position [5, 0]
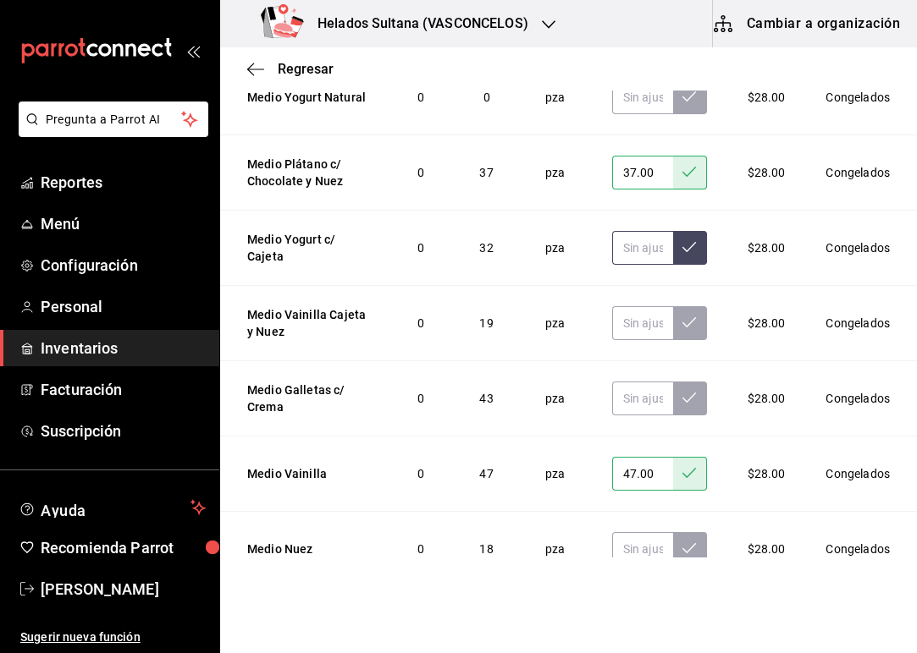
click at [622, 250] on input "text" at bounding box center [642, 248] width 61 height 34
type input "50.00"
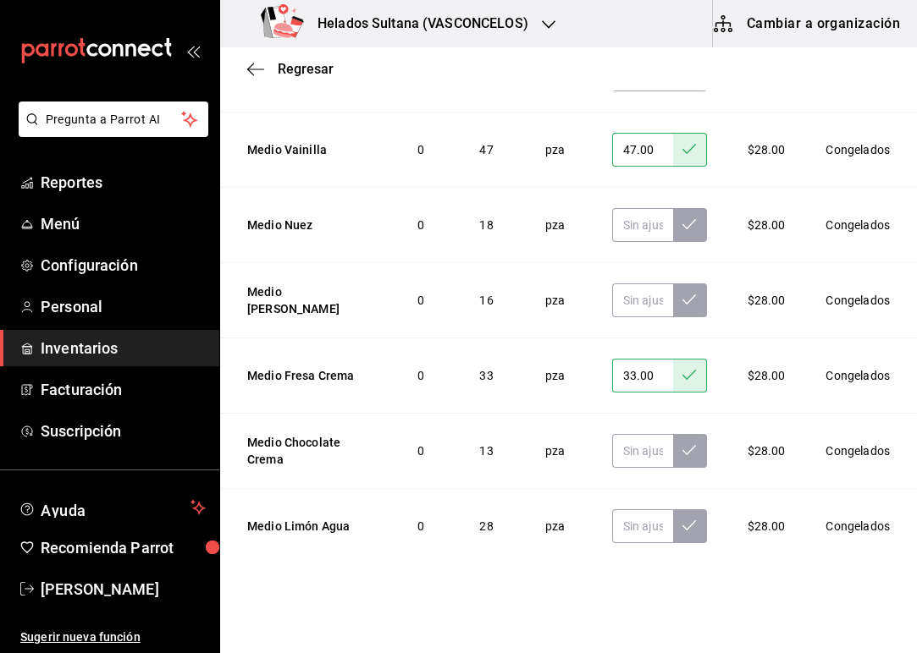
scroll to position [344, 0]
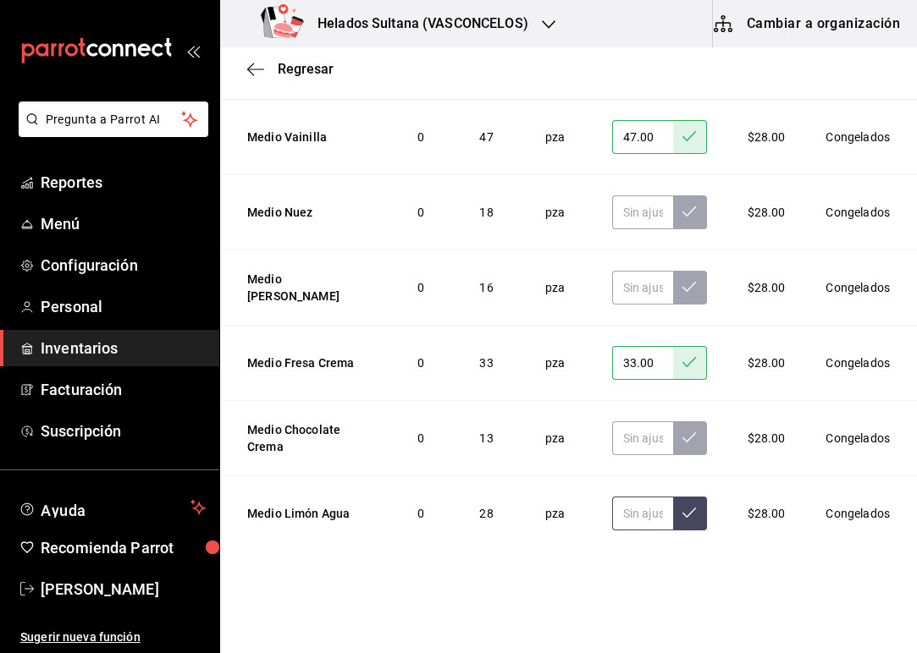
click at [612, 510] on input "text" at bounding box center [642, 514] width 61 height 34
type input "46.00"
click at [613, 443] on input "text" at bounding box center [642, 439] width 61 height 34
type input "19.00"
click at [630, 280] on input "text" at bounding box center [642, 288] width 61 height 34
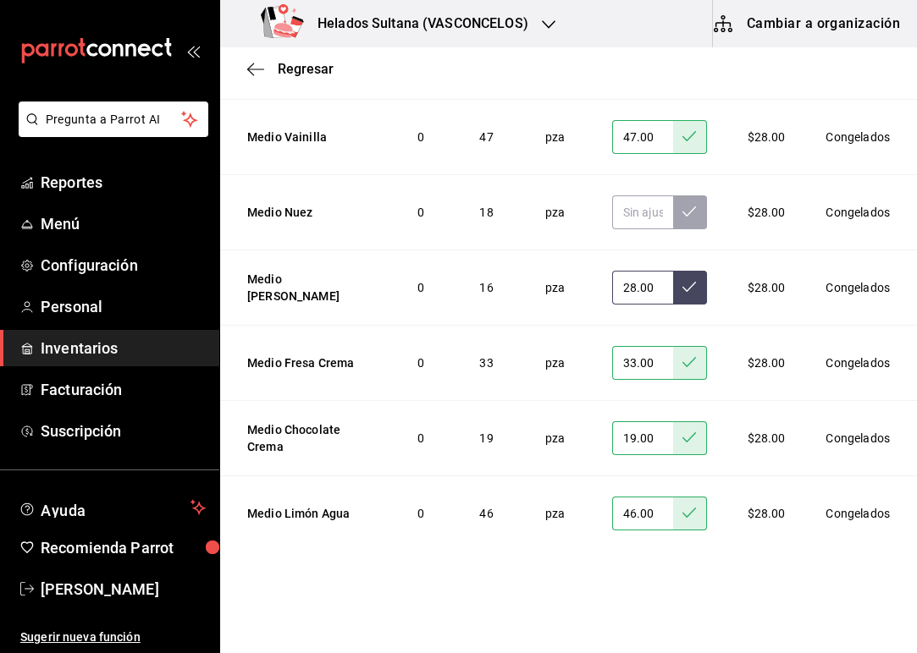
type input "28.00"
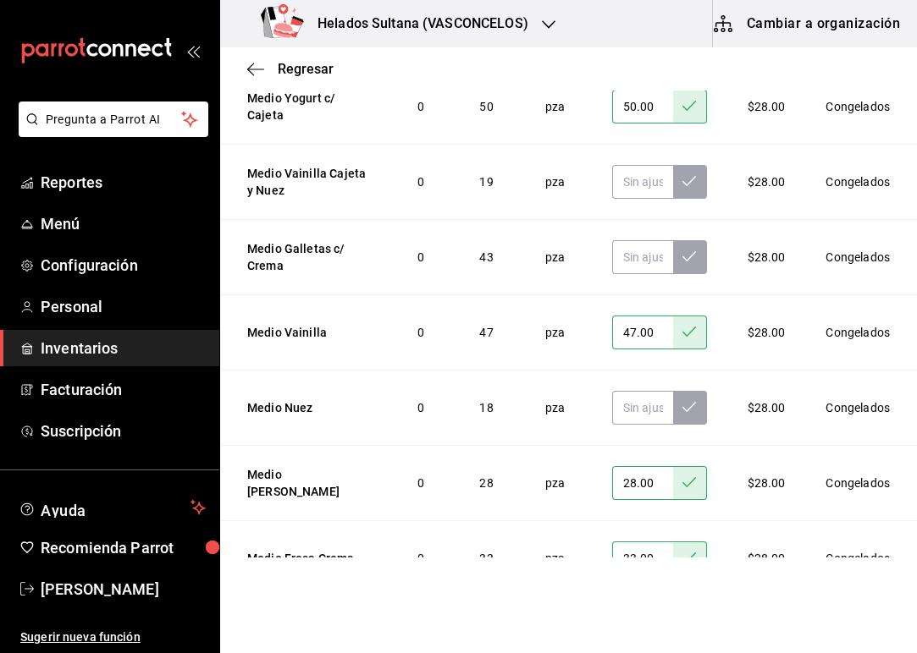
scroll to position [90, 0]
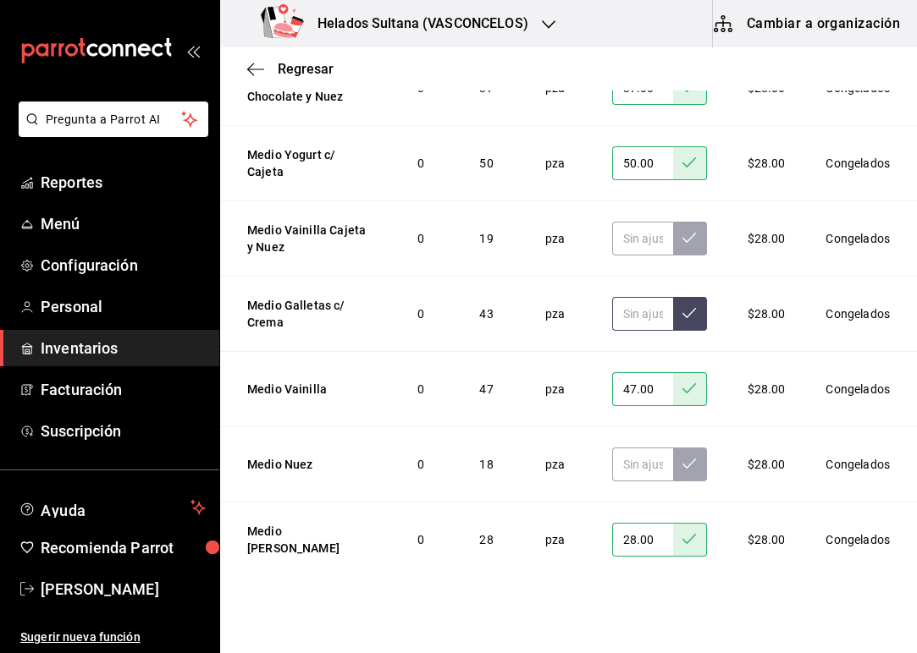
click at [615, 312] on input "text" at bounding box center [642, 314] width 61 height 34
type input "49.00"
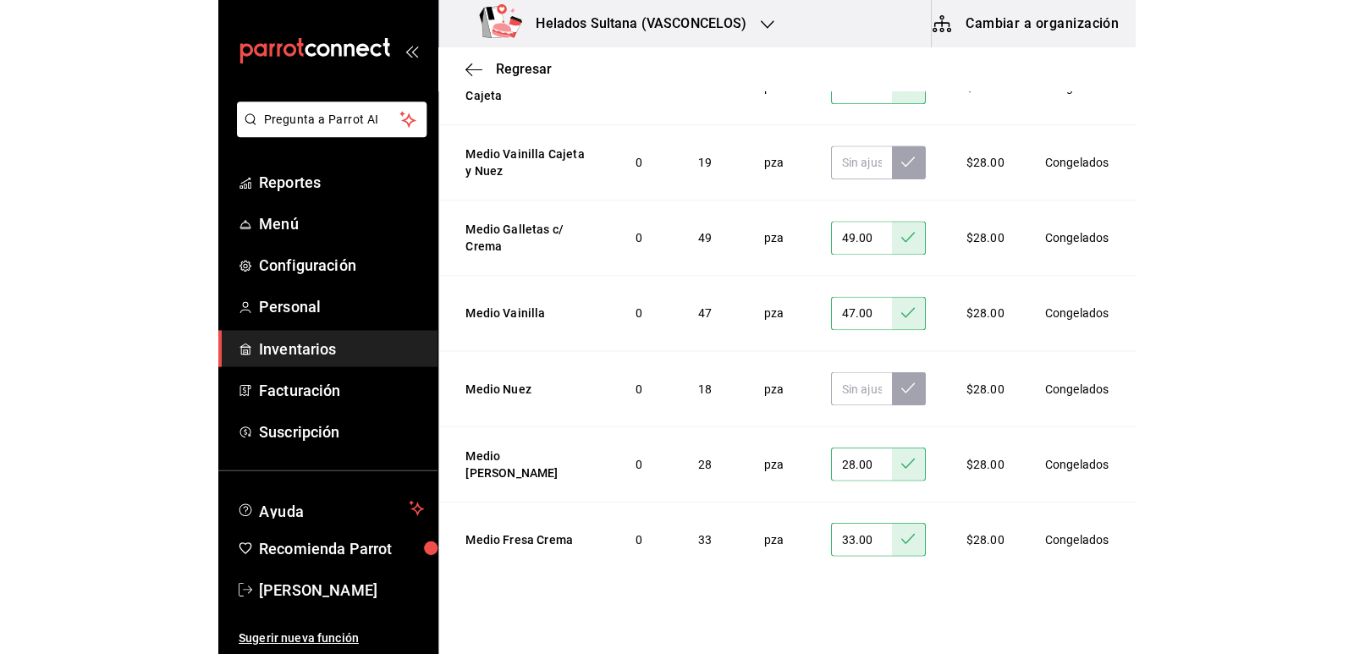
scroll to position [169, 0]
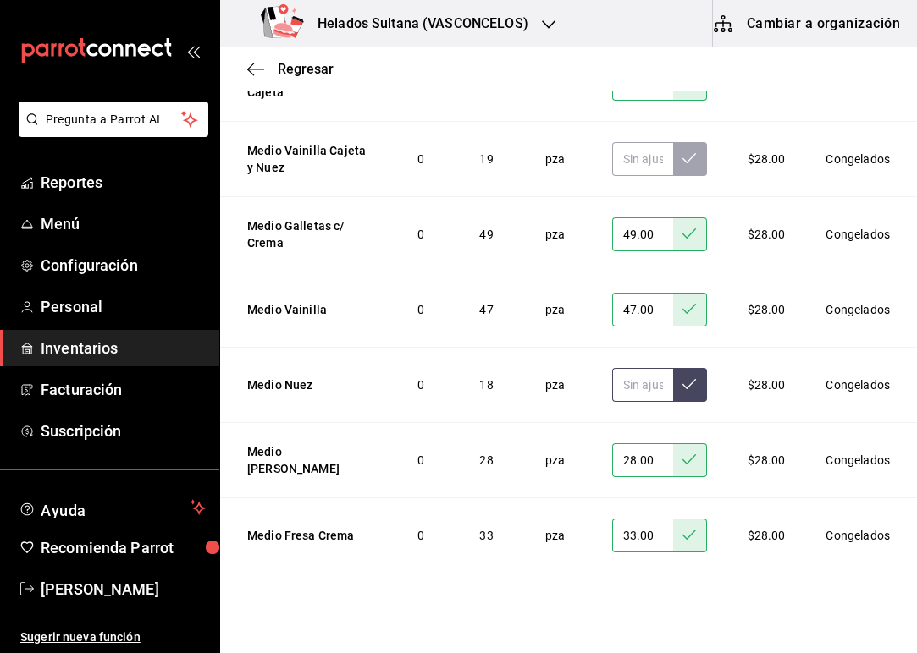
click at [615, 395] on input "text" at bounding box center [642, 385] width 61 height 34
type input "42.00"
click at [612, 154] on input "text" at bounding box center [642, 159] width 61 height 34
type input "37.00"
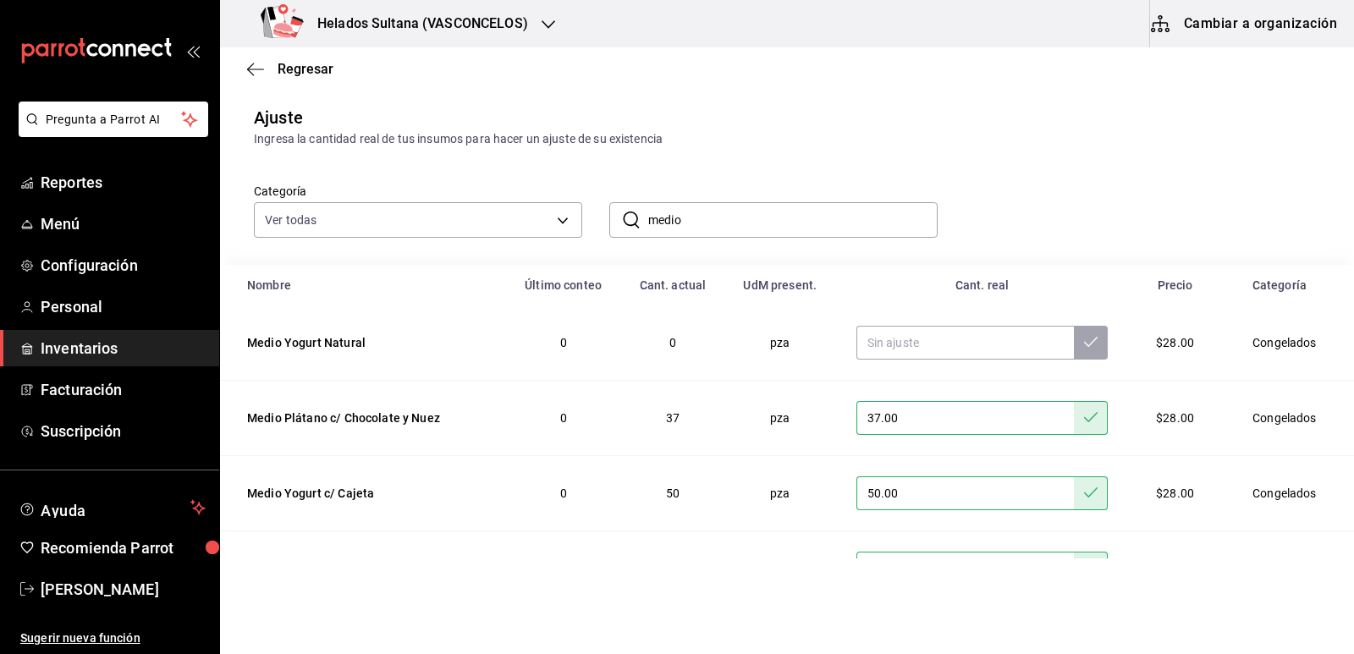
scroll to position [0, 0]
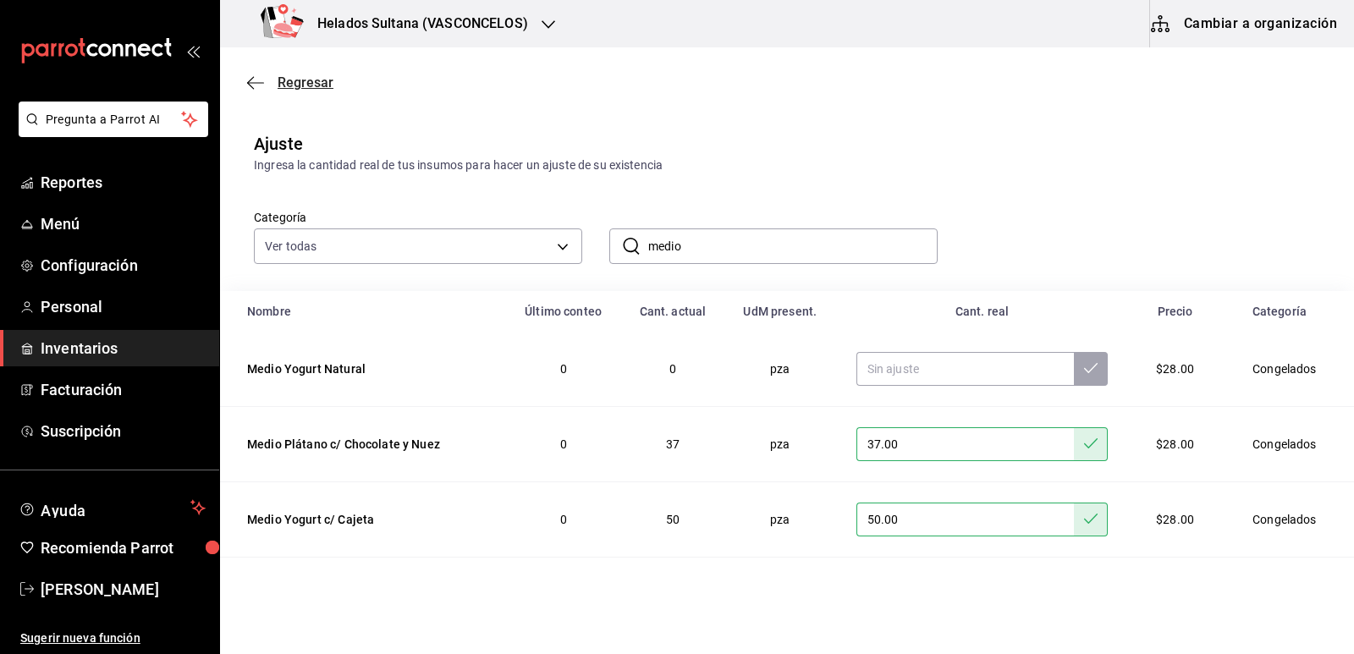
click at [301, 85] on span "Regresar" at bounding box center [306, 82] width 56 height 16
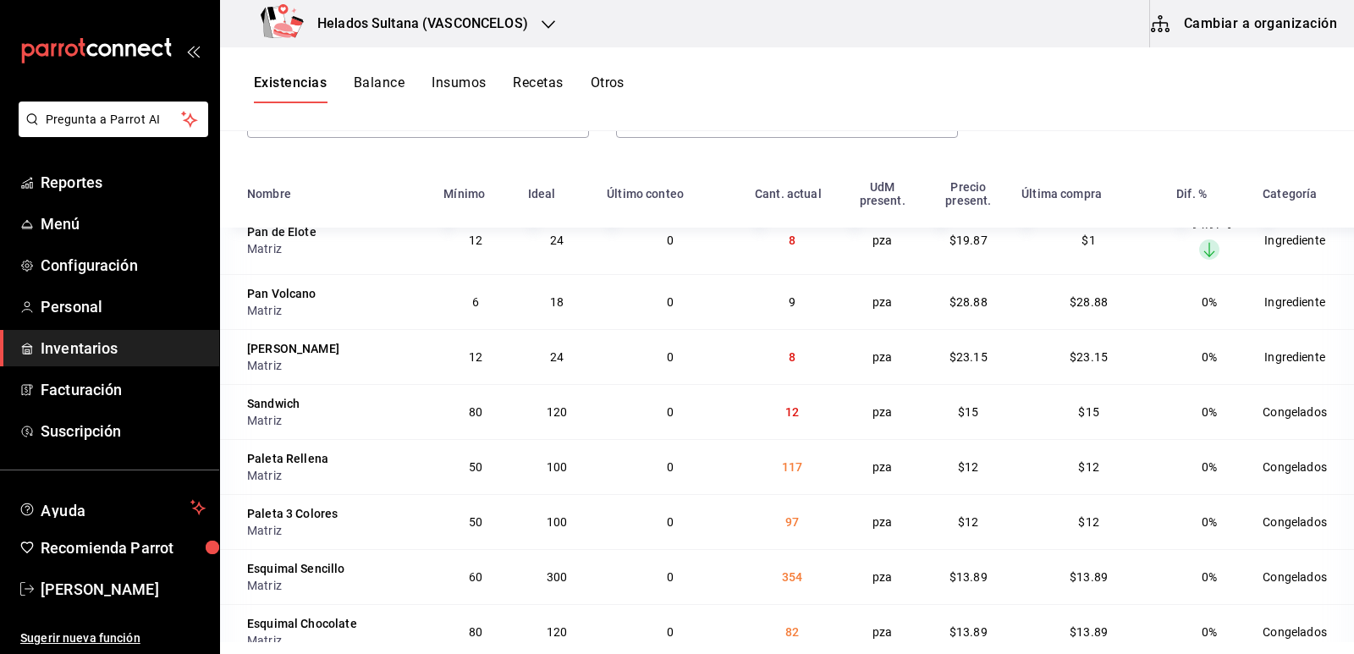
scroll to position [3725, 0]
